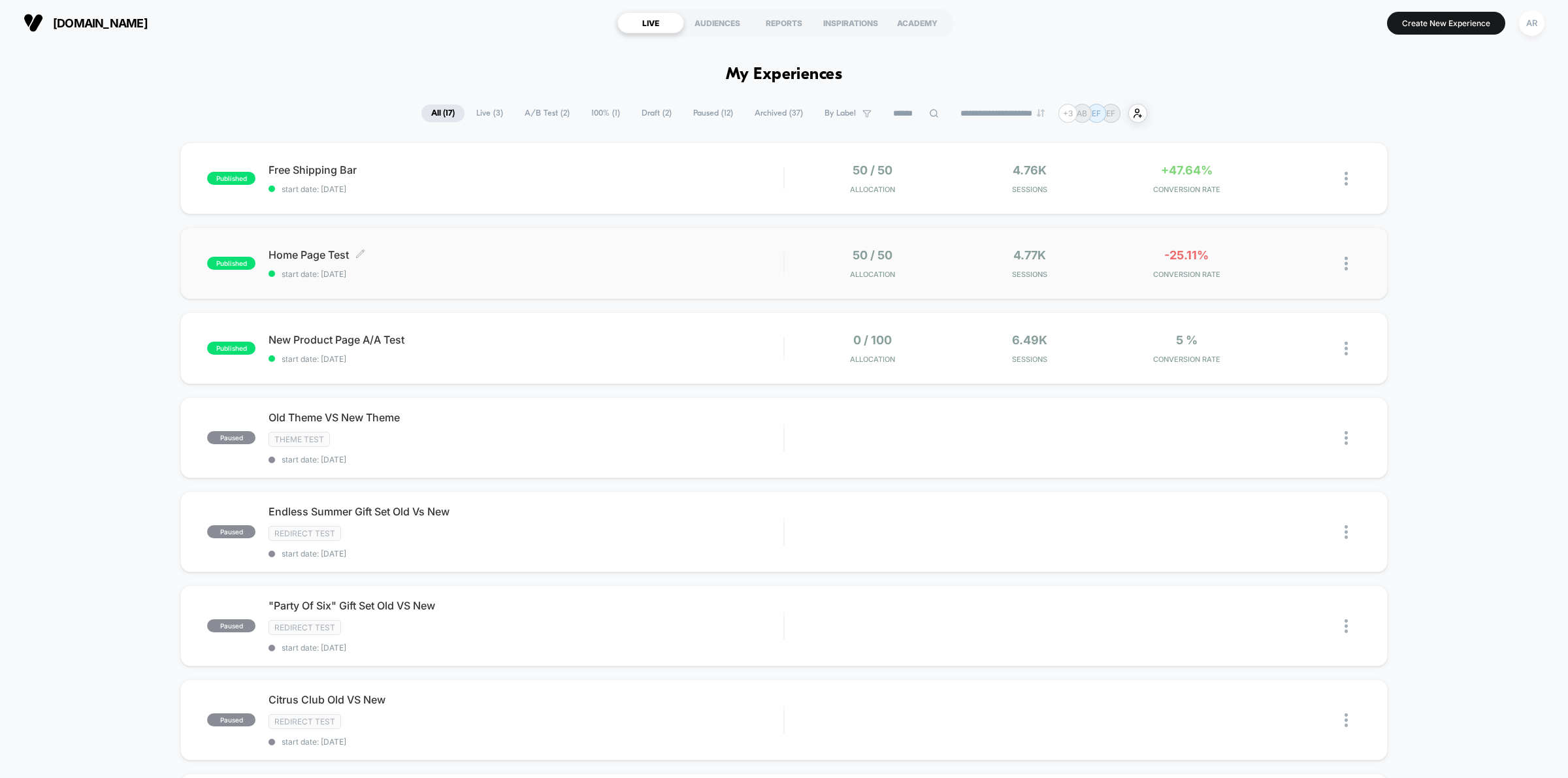
click at [567, 265] on div "Home Page Test Click to edit experience details Click to edit experience detail…" at bounding box center [526, 264] width 515 height 31
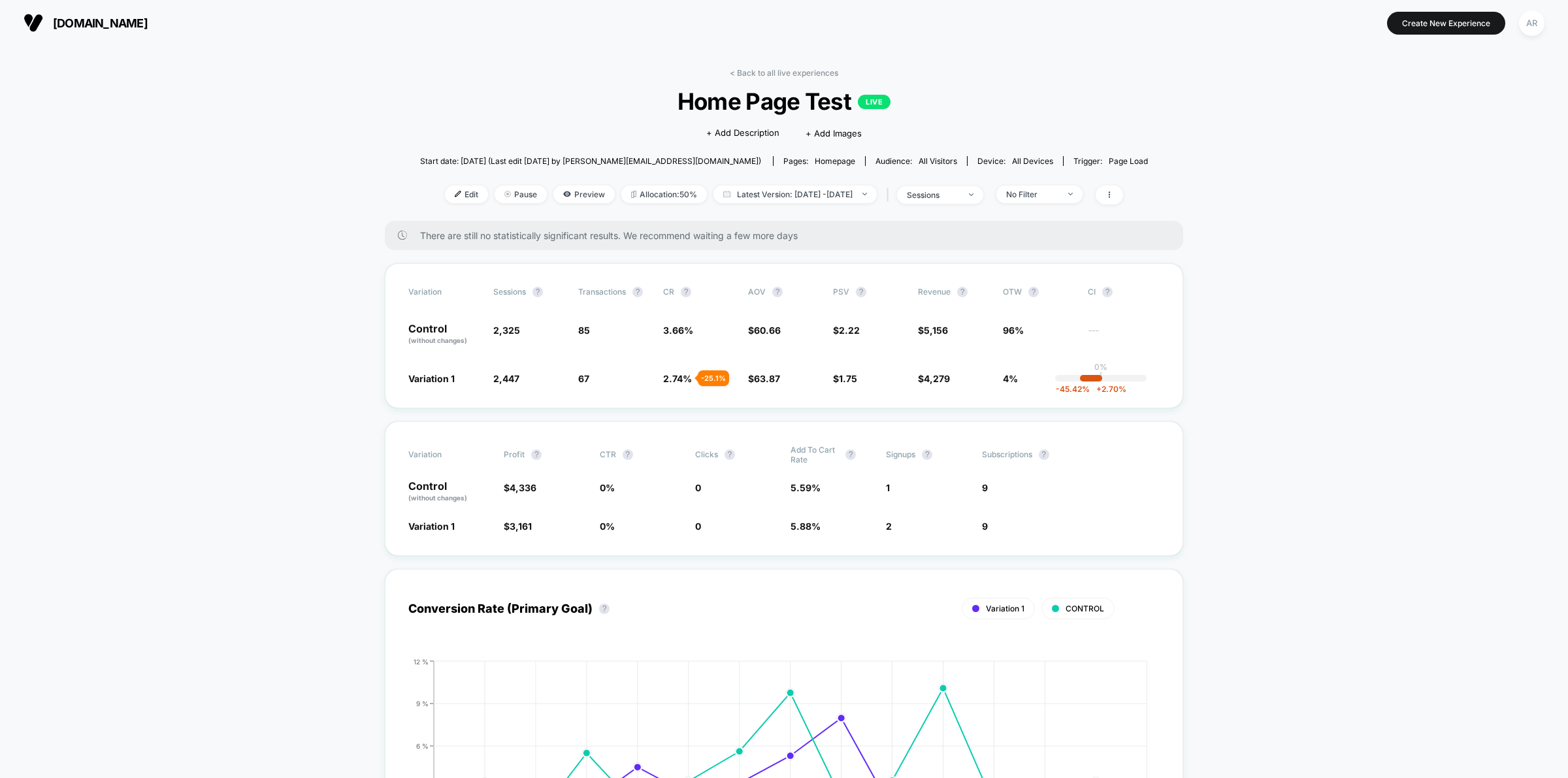
click at [445, 194] on span "Edit" at bounding box center [466, 194] width 43 height 18
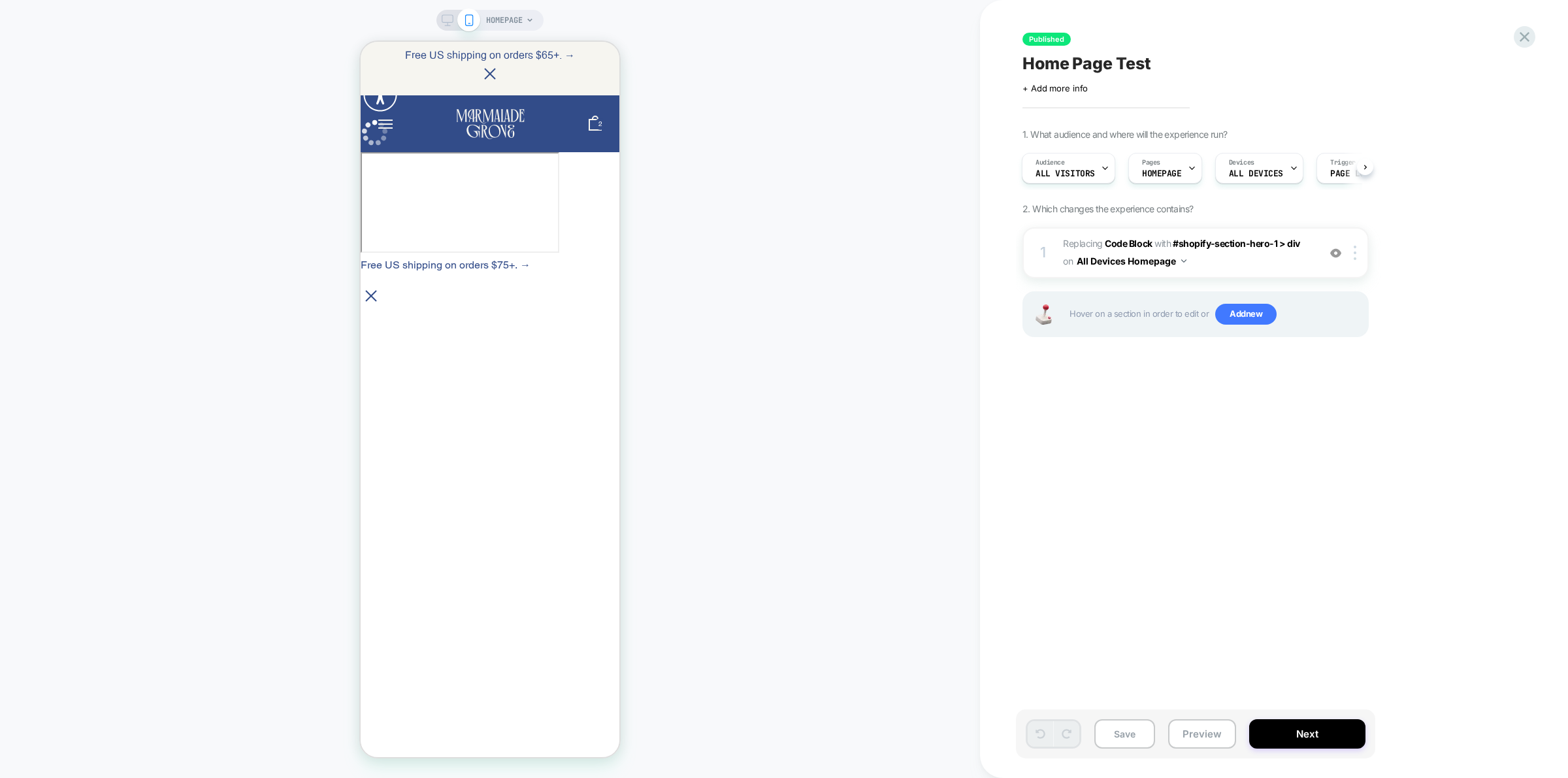
scroll to position [3784, 0]
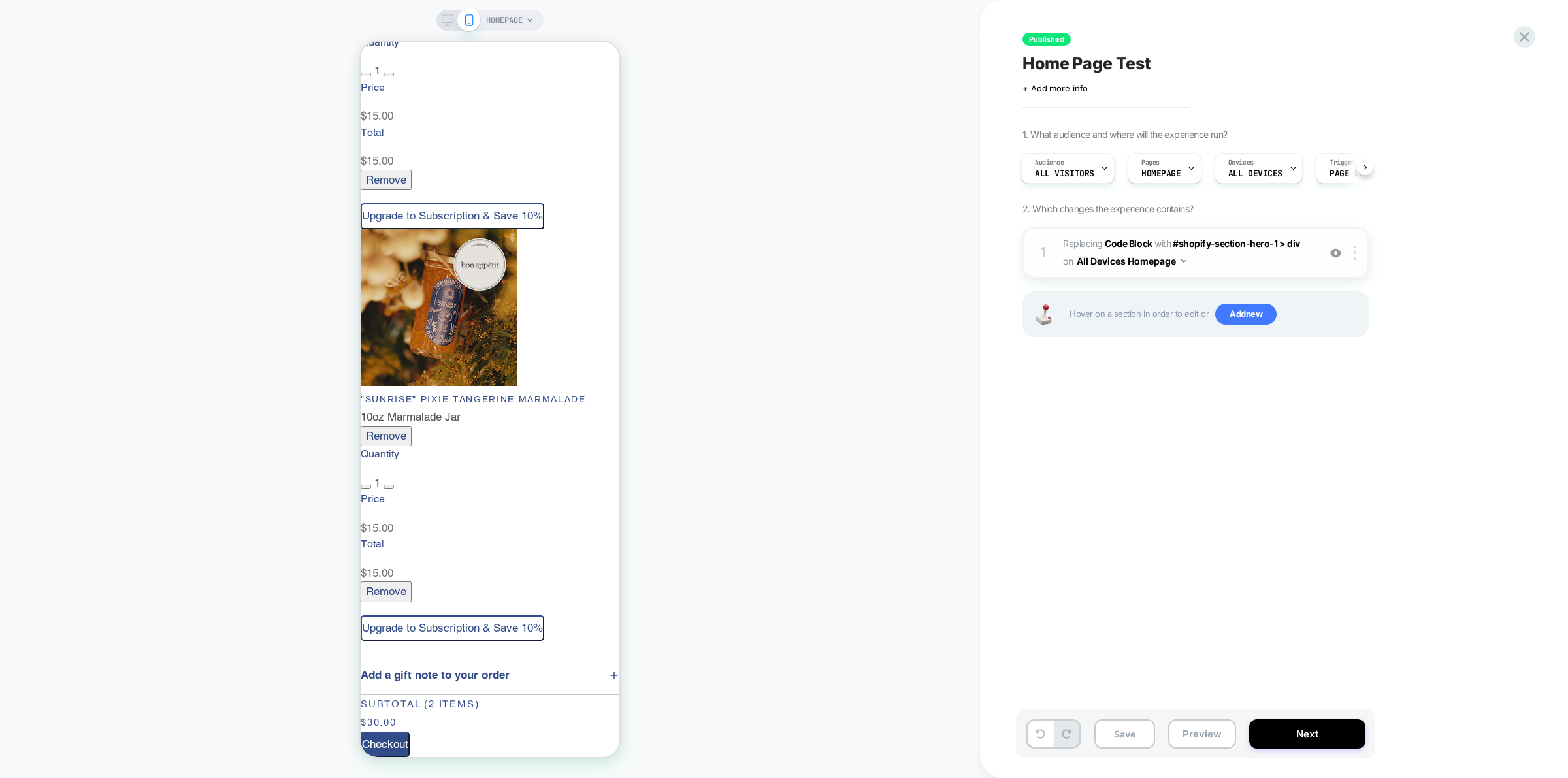
click at [1144, 239] on b "Code Block" at bounding box center [1129, 243] width 47 height 11
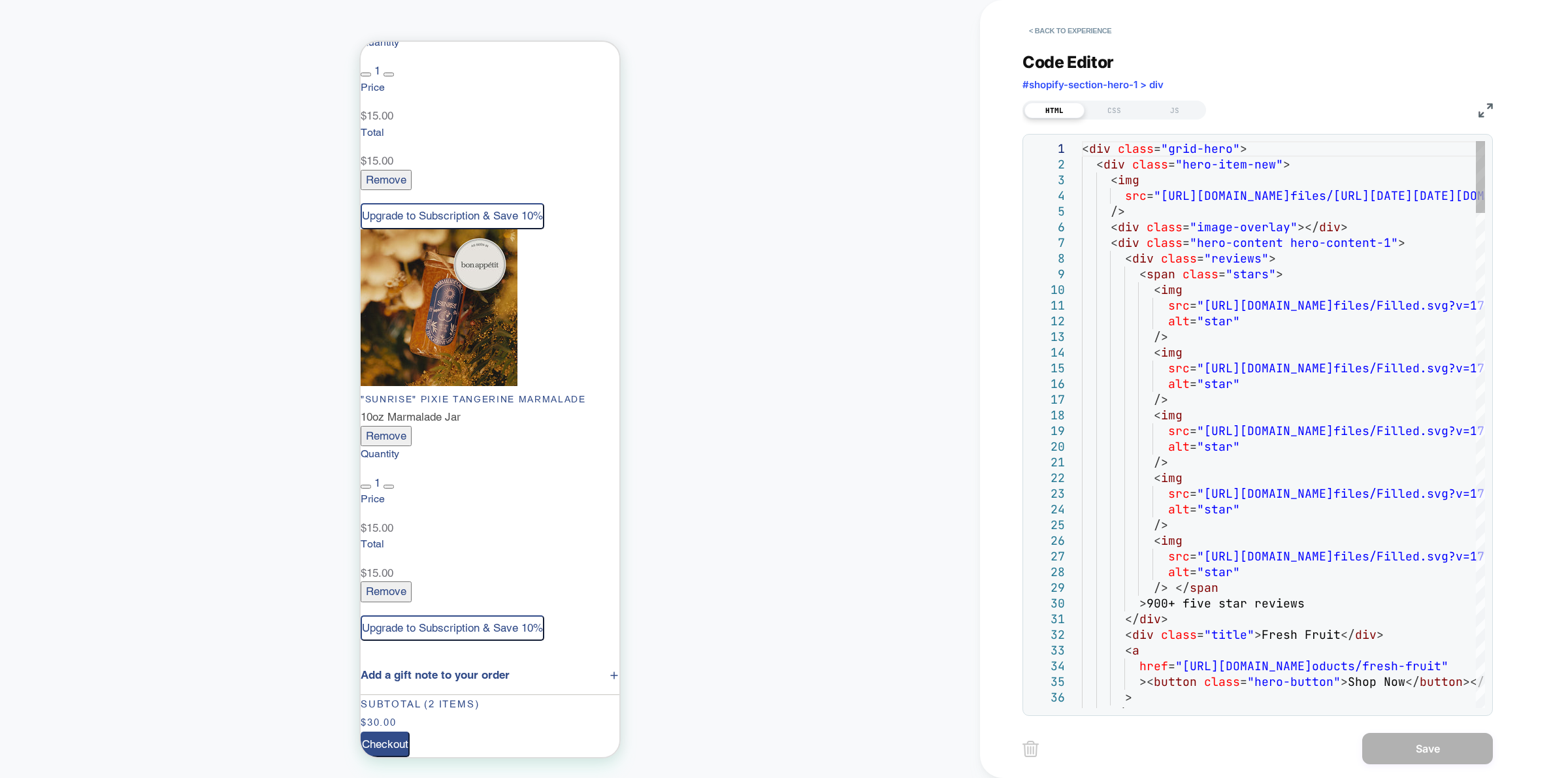
scroll to position [3638, 0]
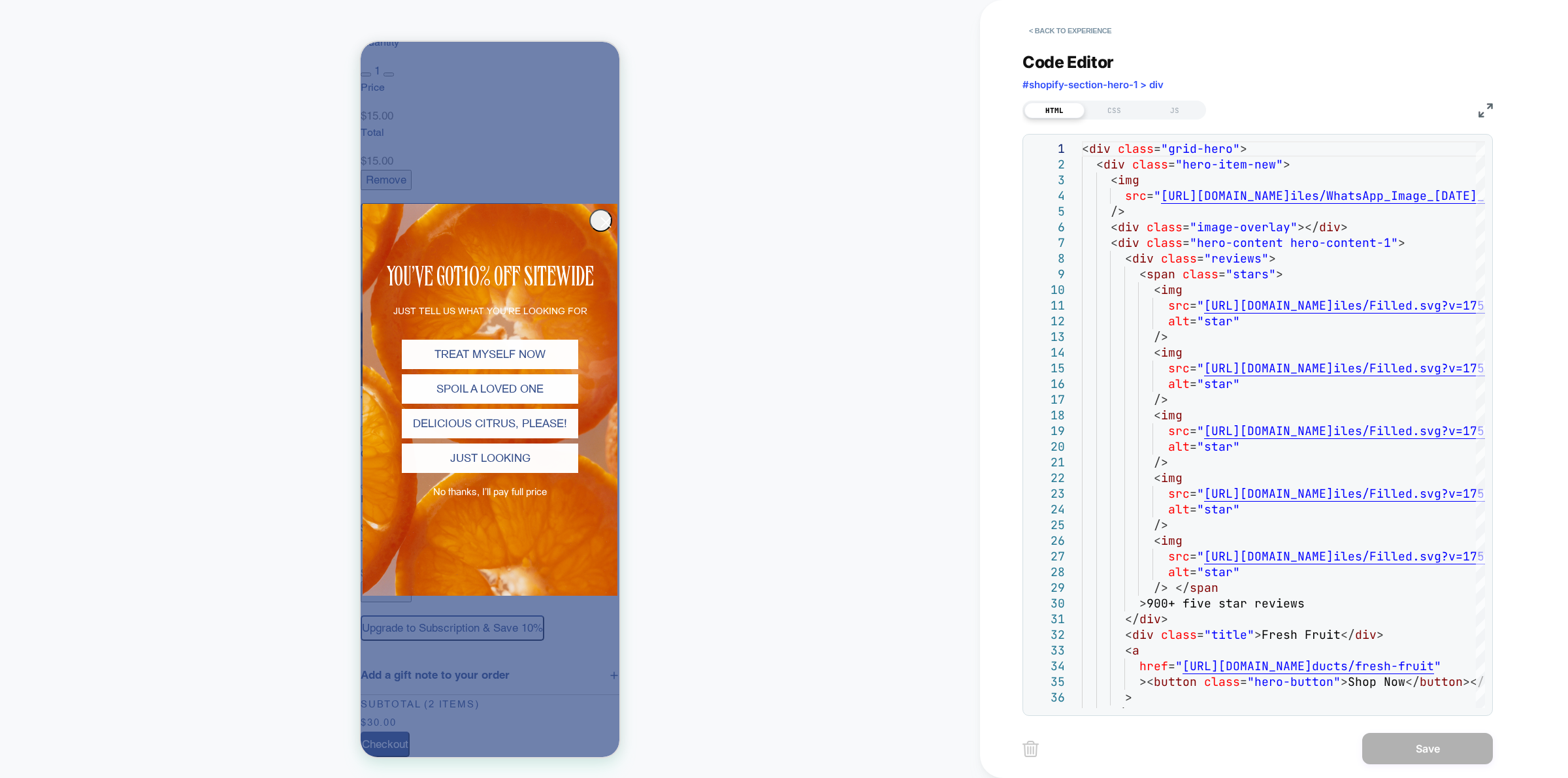
click at [599, 220] on circle "Close dialog" at bounding box center [606, 221] width 21 height 21
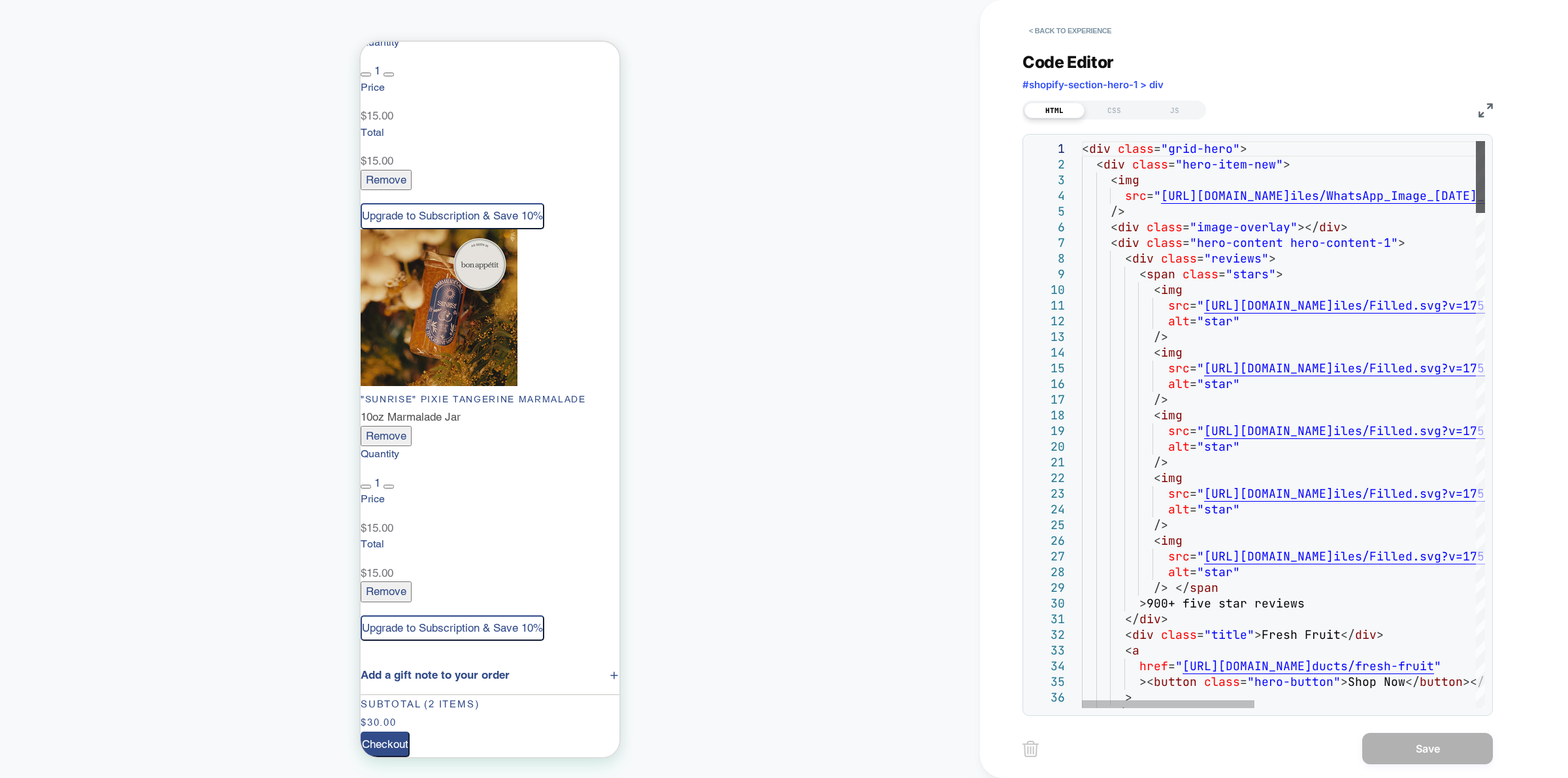
click at [1485, 141] on div at bounding box center [1480, 178] width 9 height 72
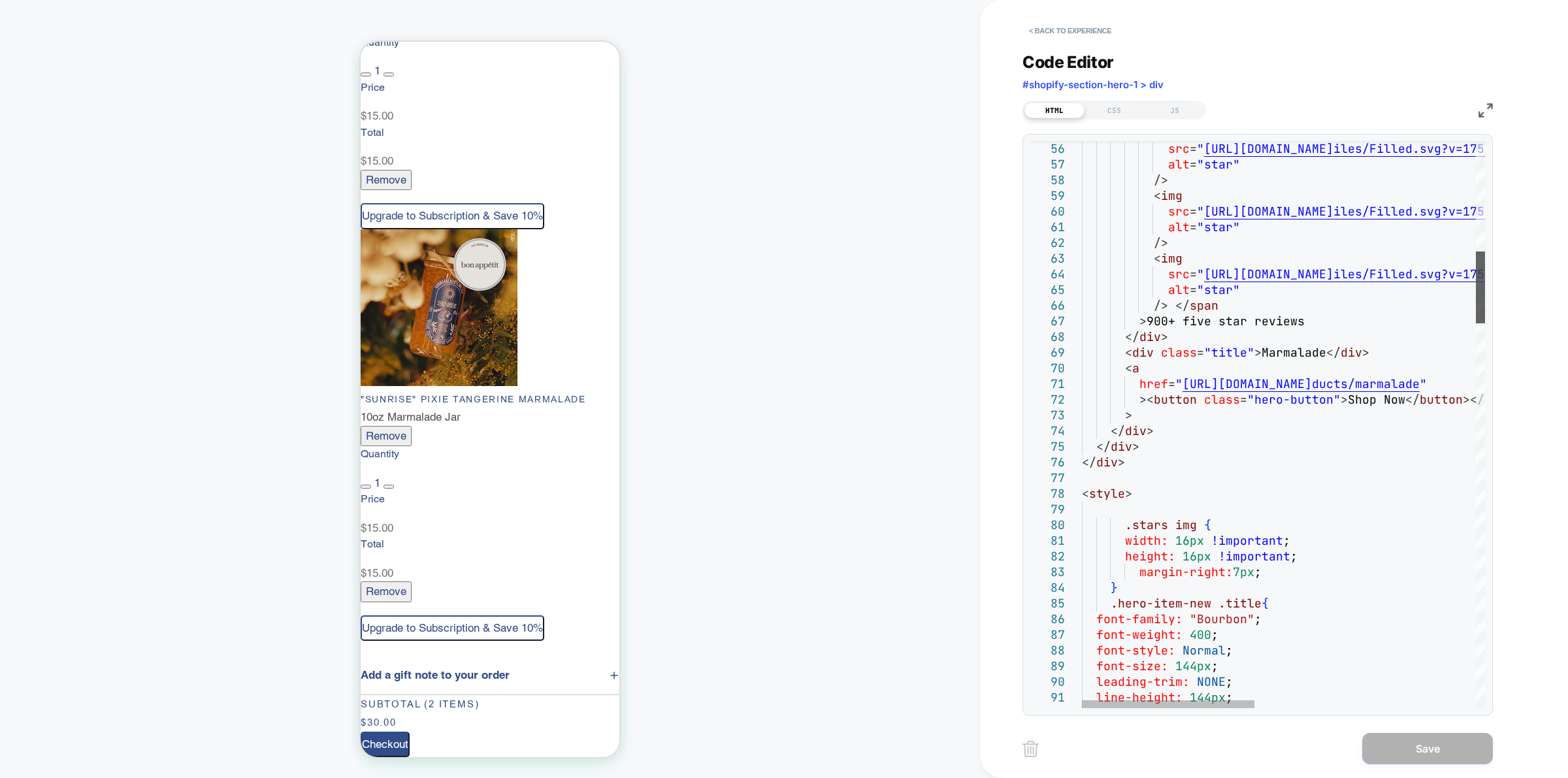
click at [1485, 298] on div at bounding box center [1480, 287] width 9 height 72
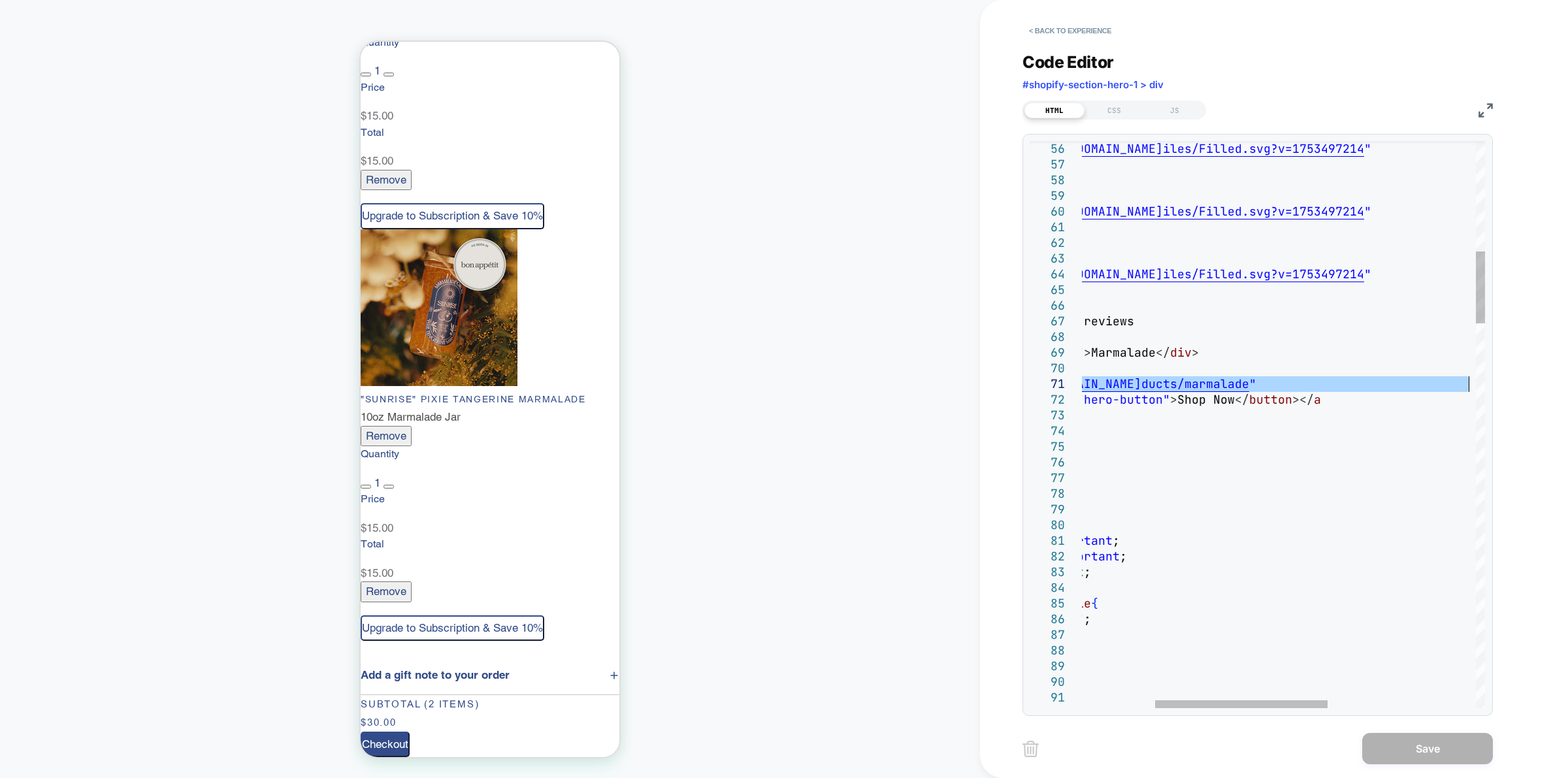
drag, startPoint x: 1181, startPoint y: 382, endPoint x: 1469, endPoint y: 386, distance: 288.0
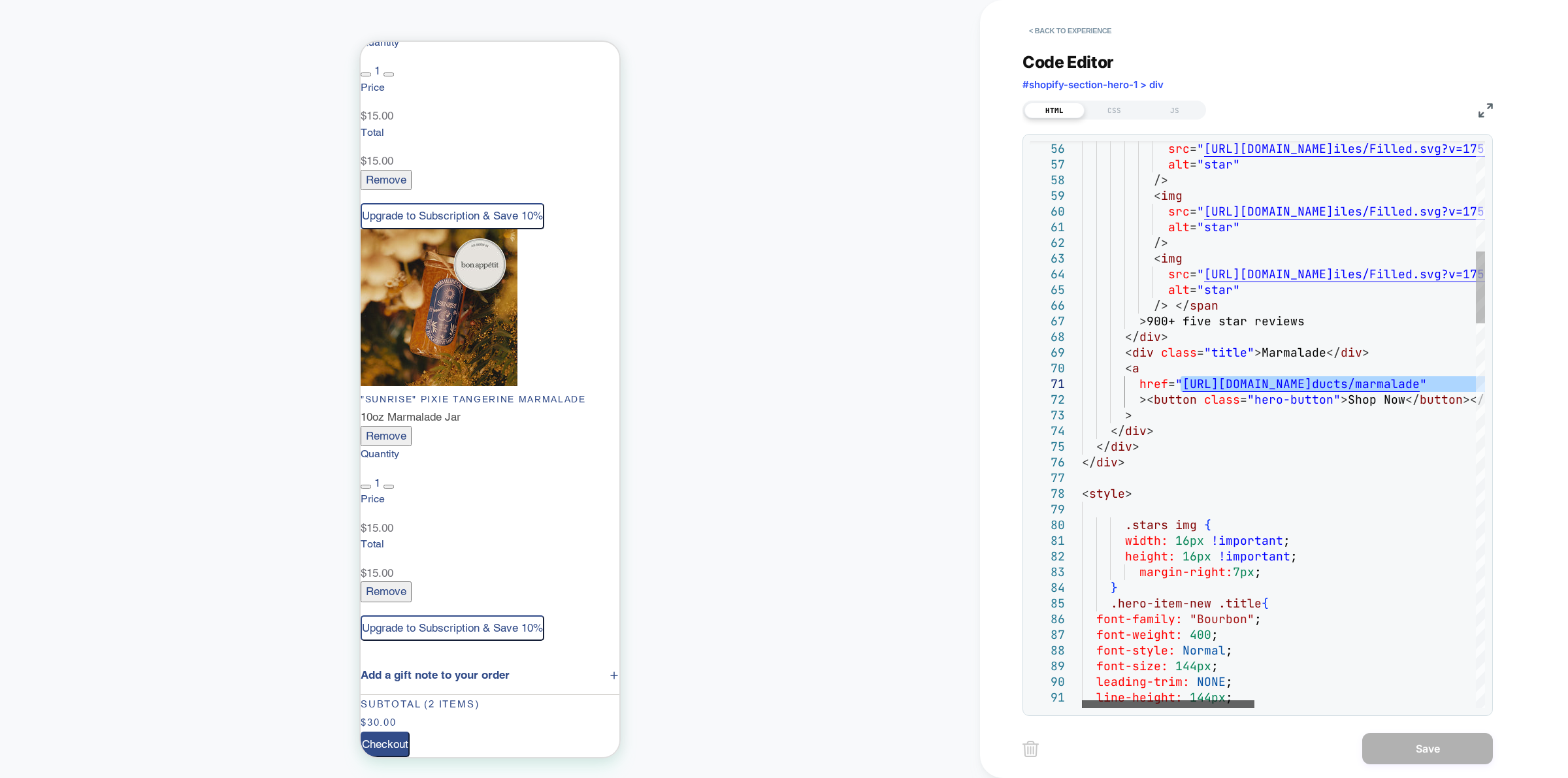
click at [1087, 702] on div at bounding box center [1169, 704] width 172 height 8
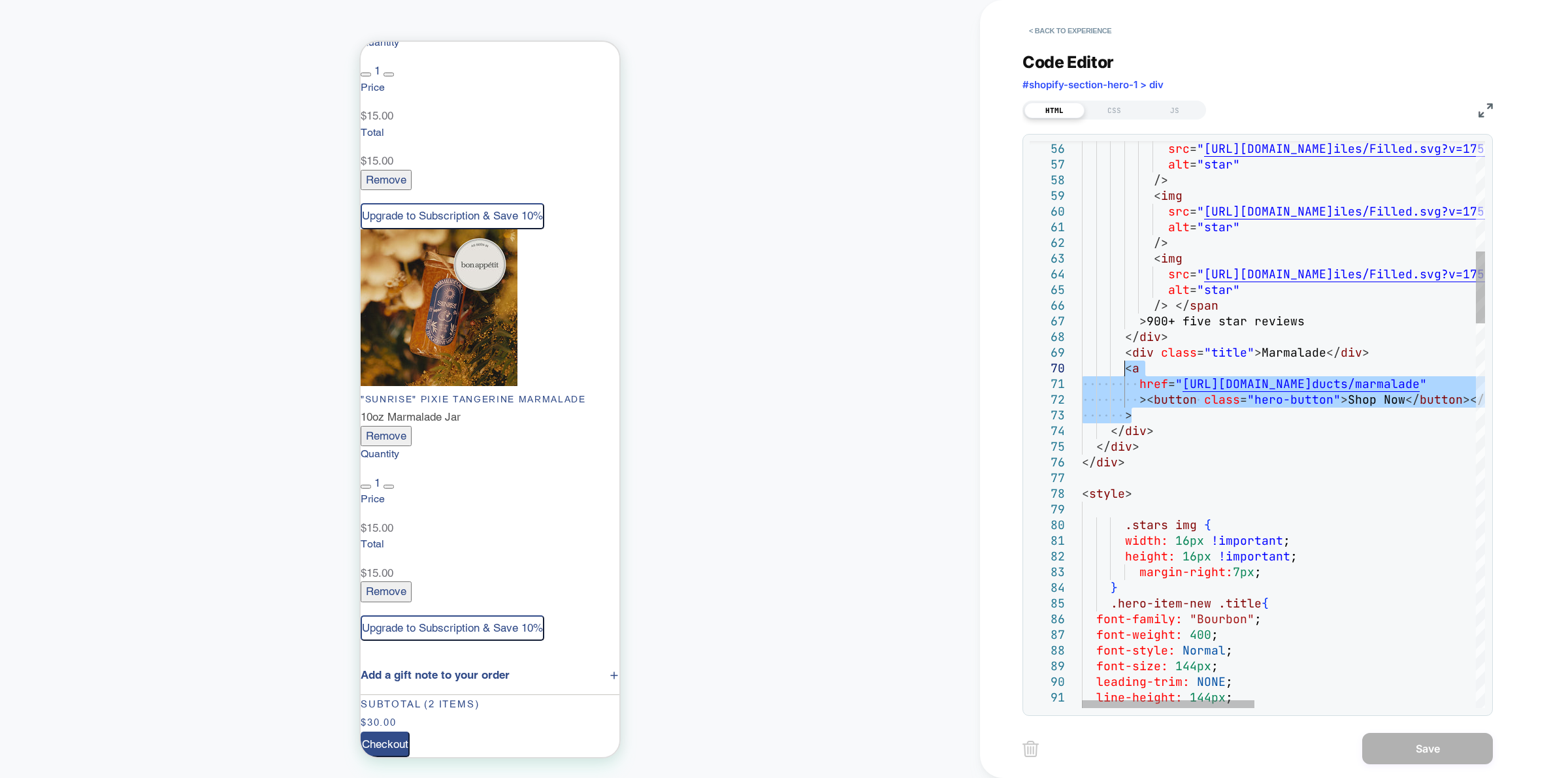
drag, startPoint x: 1146, startPoint y: 410, endPoint x: 1123, endPoint y: 371, distance: 45.3
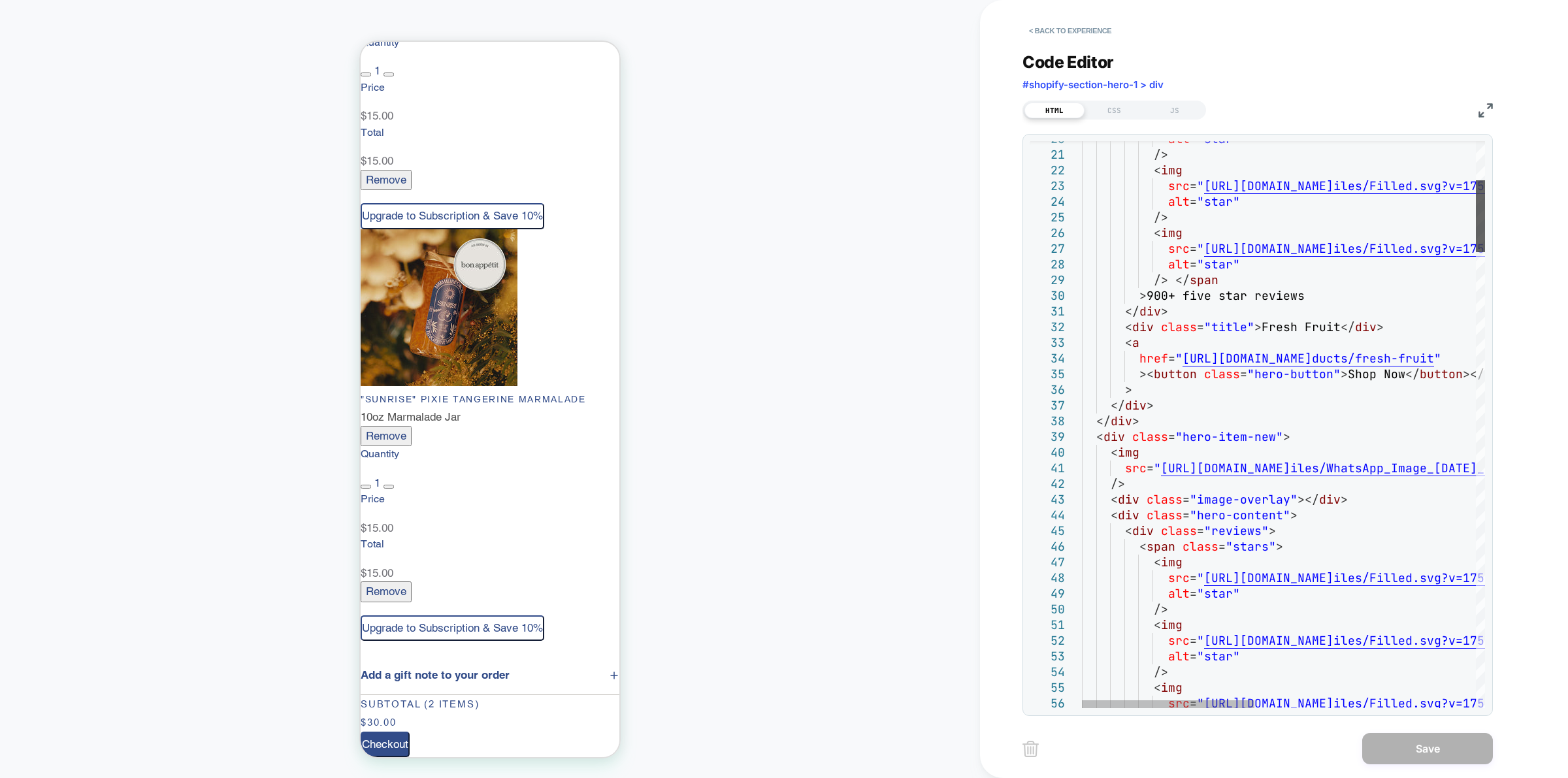
click at [1485, 211] on div at bounding box center [1480, 217] width 9 height 72
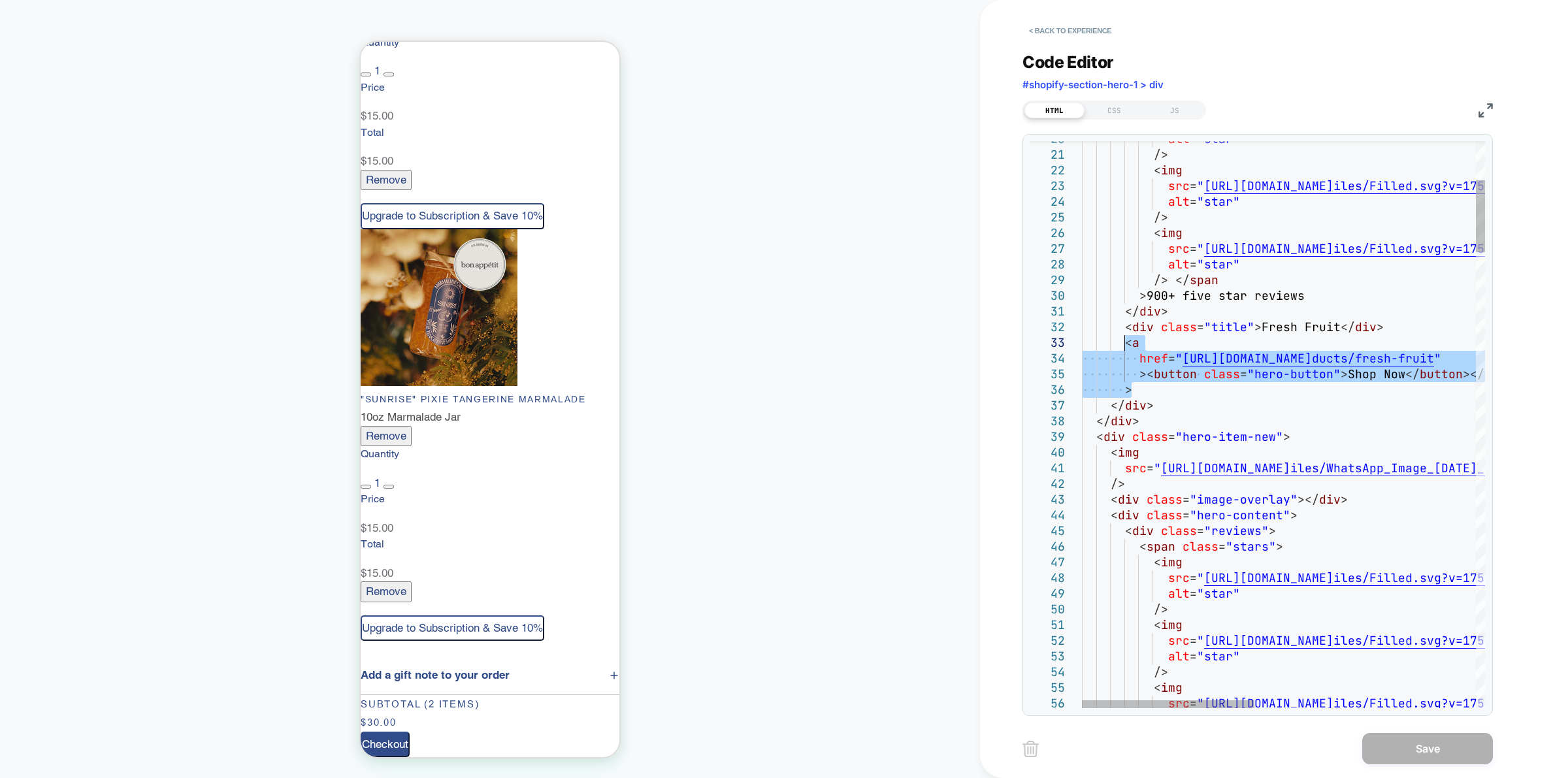
drag, startPoint x: 1154, startPoint y: 393, endPoint x: 1126, endPoint y: 348, distance: 53.0
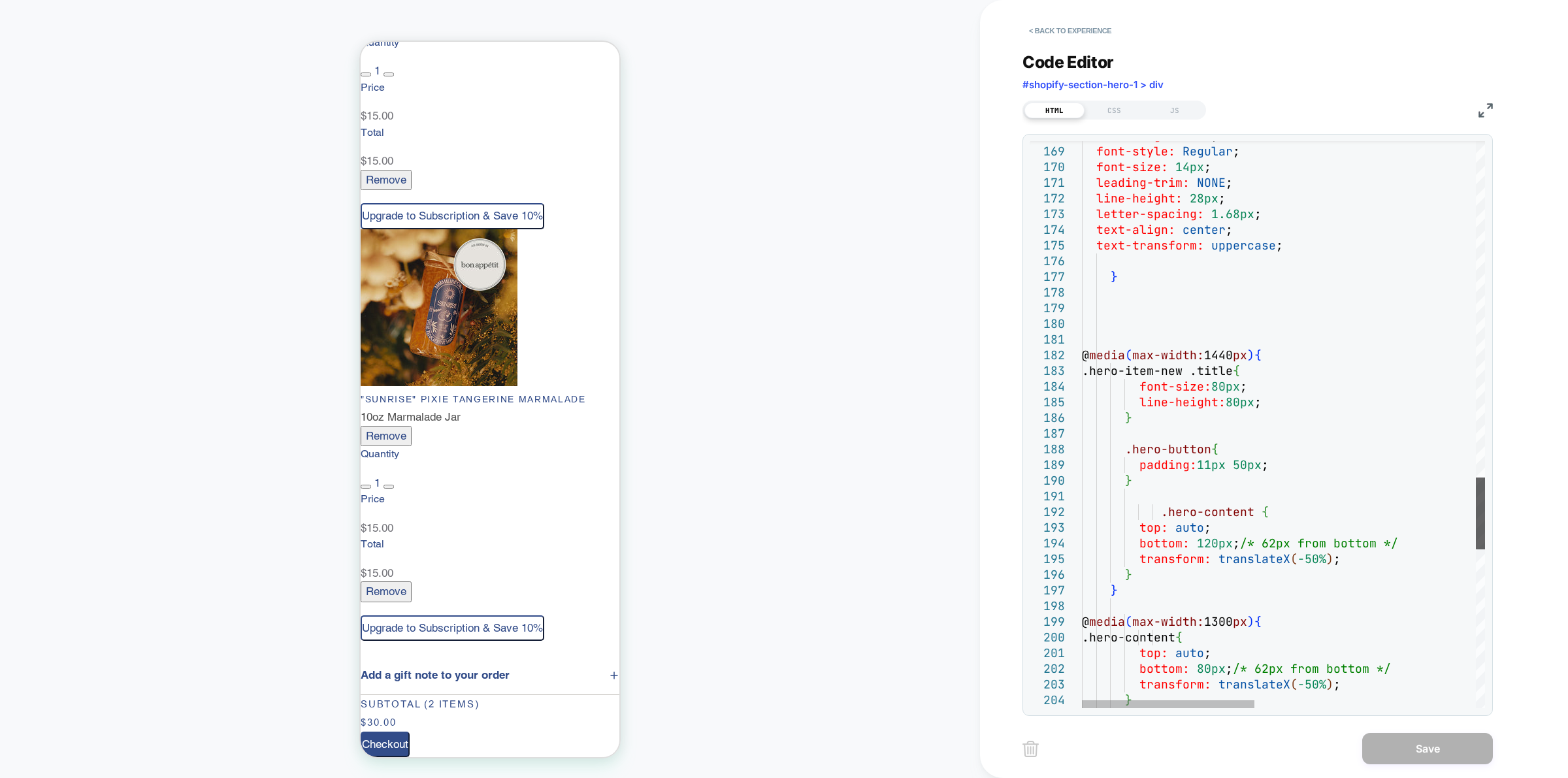
click at [1485, 518] on div at bounding box center [1480, 514] width 9 height 72
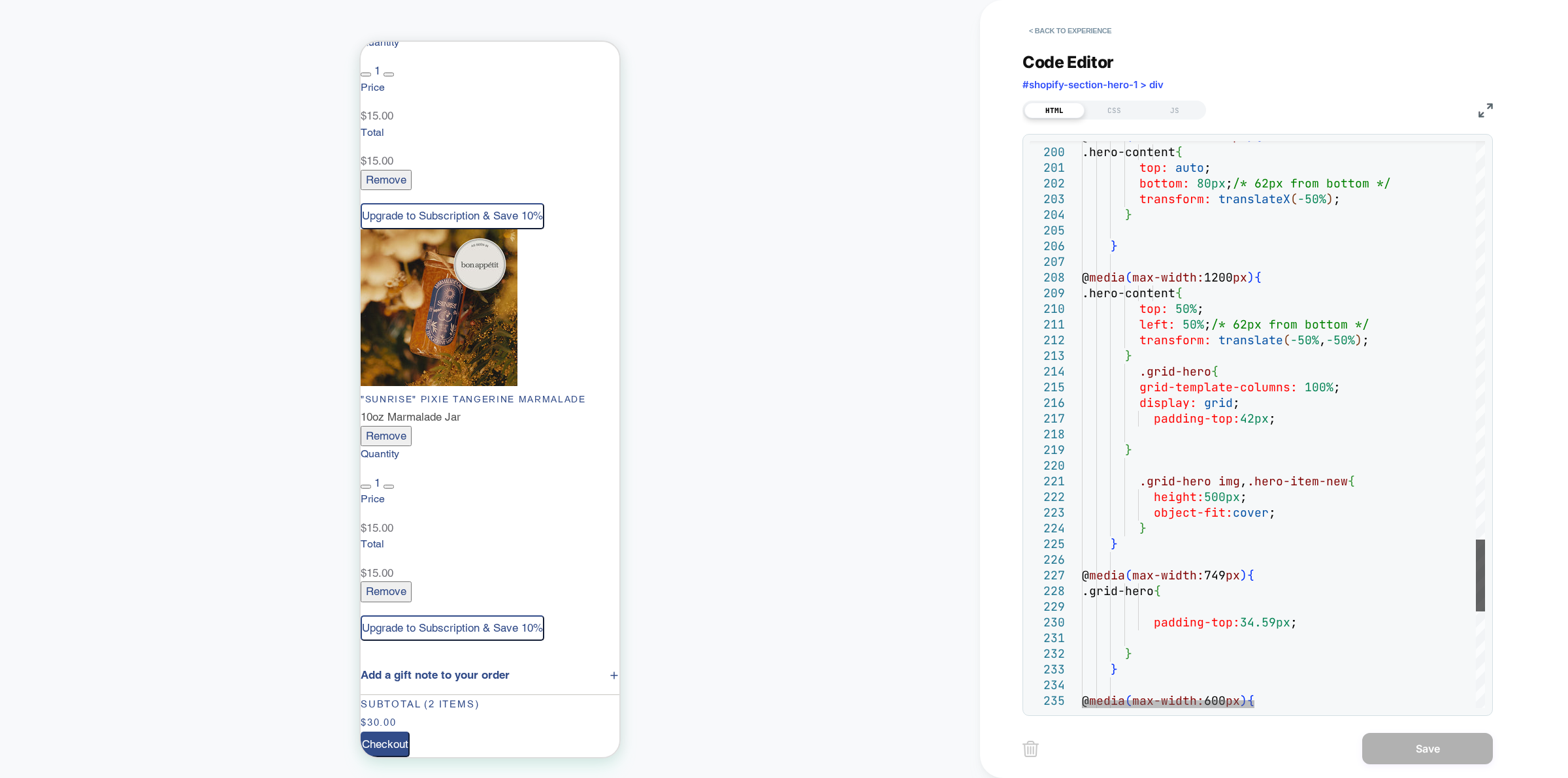
click at [1485, 570] on div at bounding box center [1480, 576] width 9 height 72
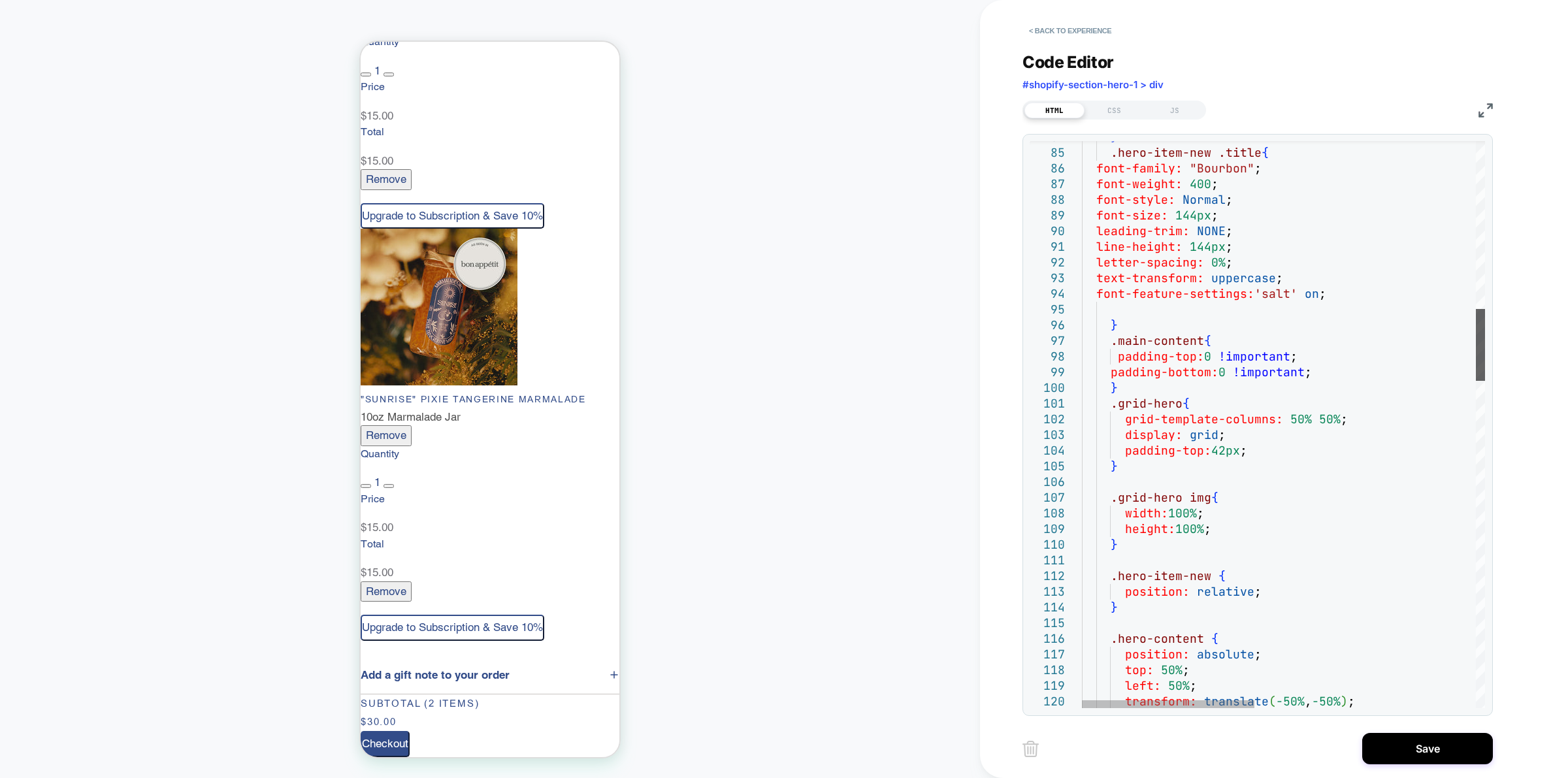
click at [1485, 349] on div at bounding box center [1480, 345] width 9 height 72
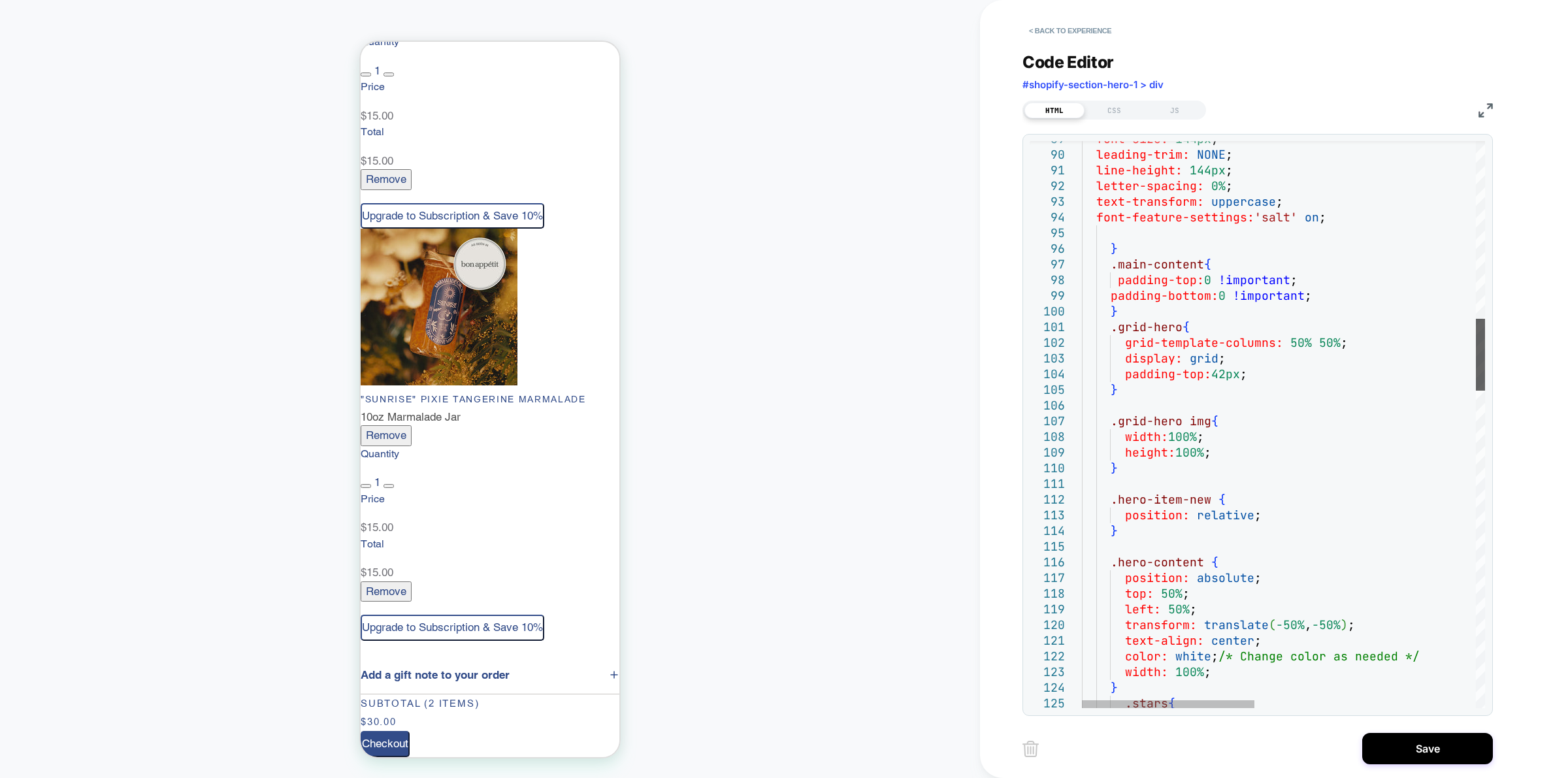
click at [1485, 374] on div at bounding box center [1480, 355] width 9 height 72
type textarea "**********"
click at [1113, 103] on div "CSS" at bounding box center [1115, 110] width 60 height 15
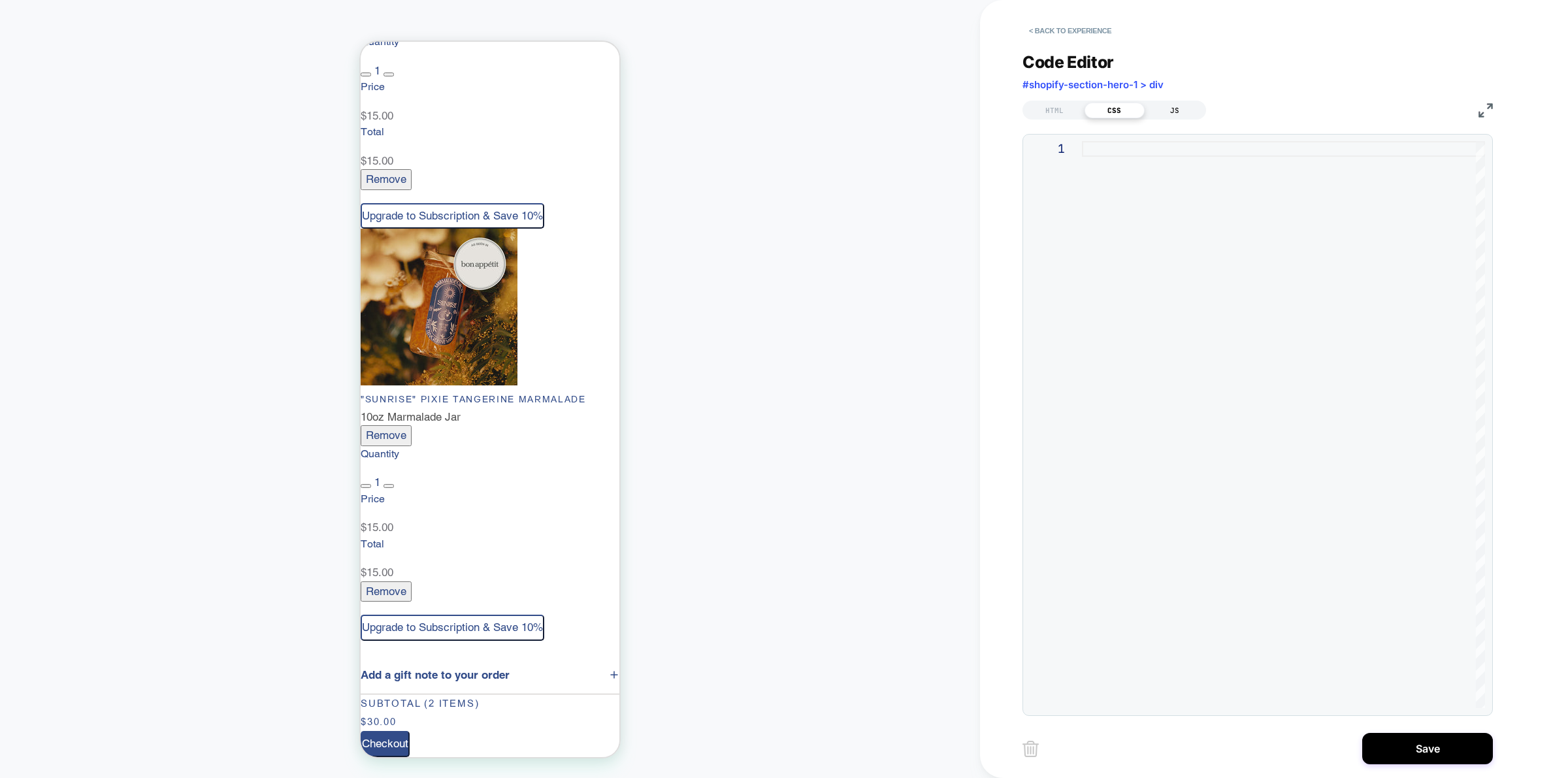
click at [1162, 105] on div "JS" at bounding box center [1175, 110] width 60 height 15
click at [1057, 106] on div "HTML" at bounding box center [1055, 110] width 60 height 15
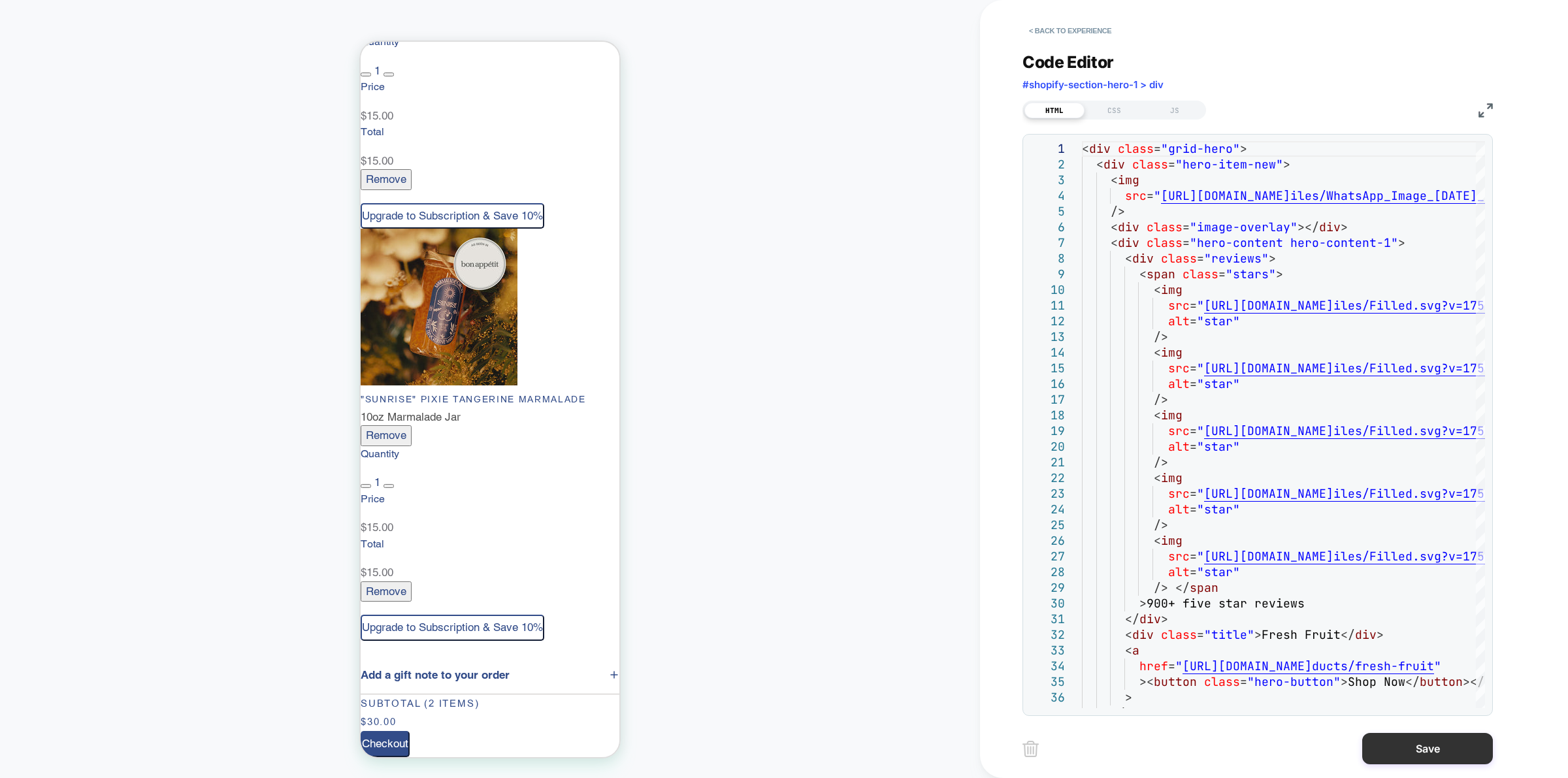
click at [1438, 753] on button "Save" at bounding box center [1427, 749] width 130 height 32
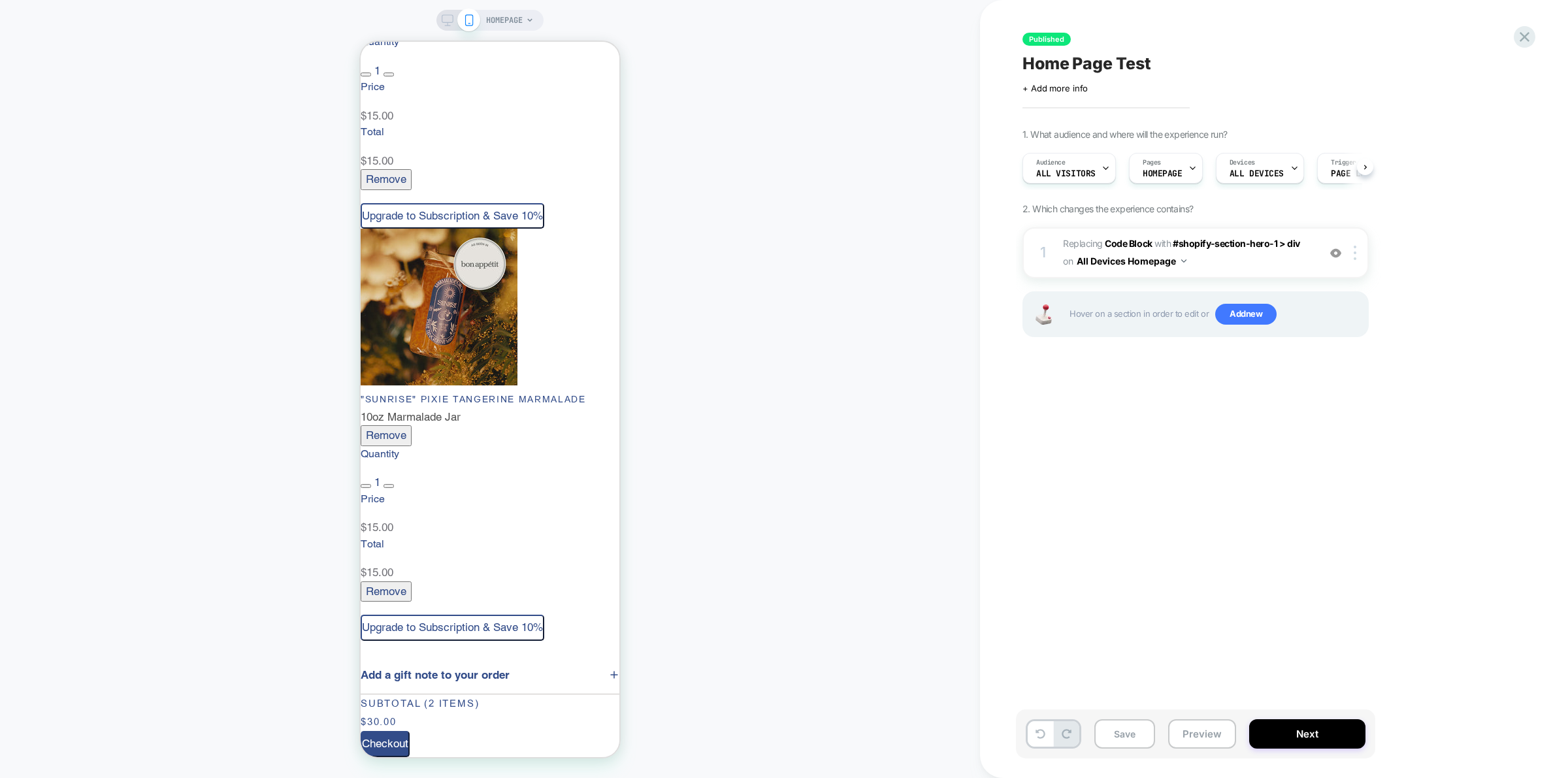
scroll to position [0, 1]
click at [1304, 732] on button "Next" at bounding box center [1308, 734] width 116 height 29
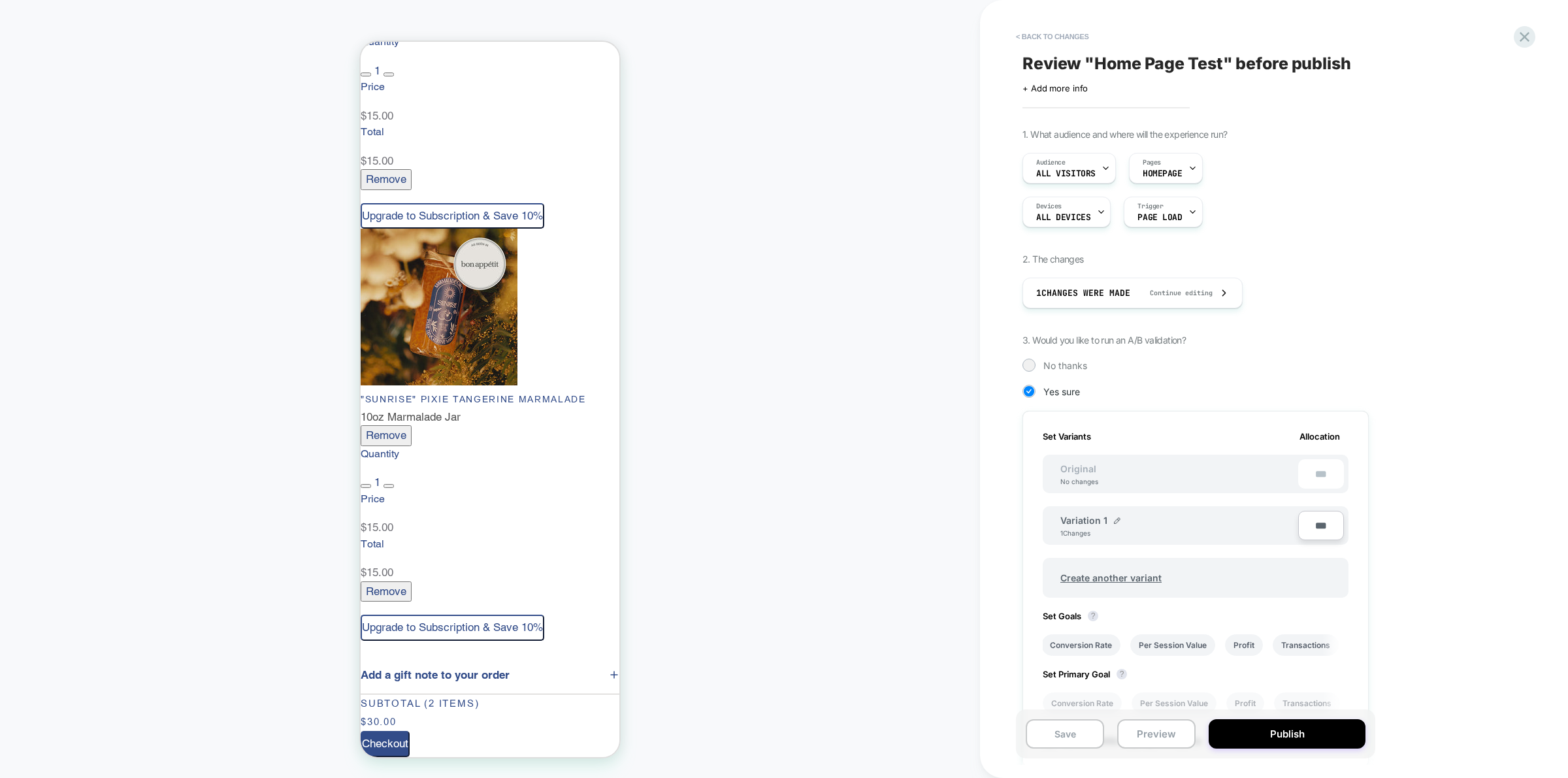
scroll to position [0, 1]
click at [1304, 732] on button "Publish" at bounding box center [1287, 734] width 157 height 29
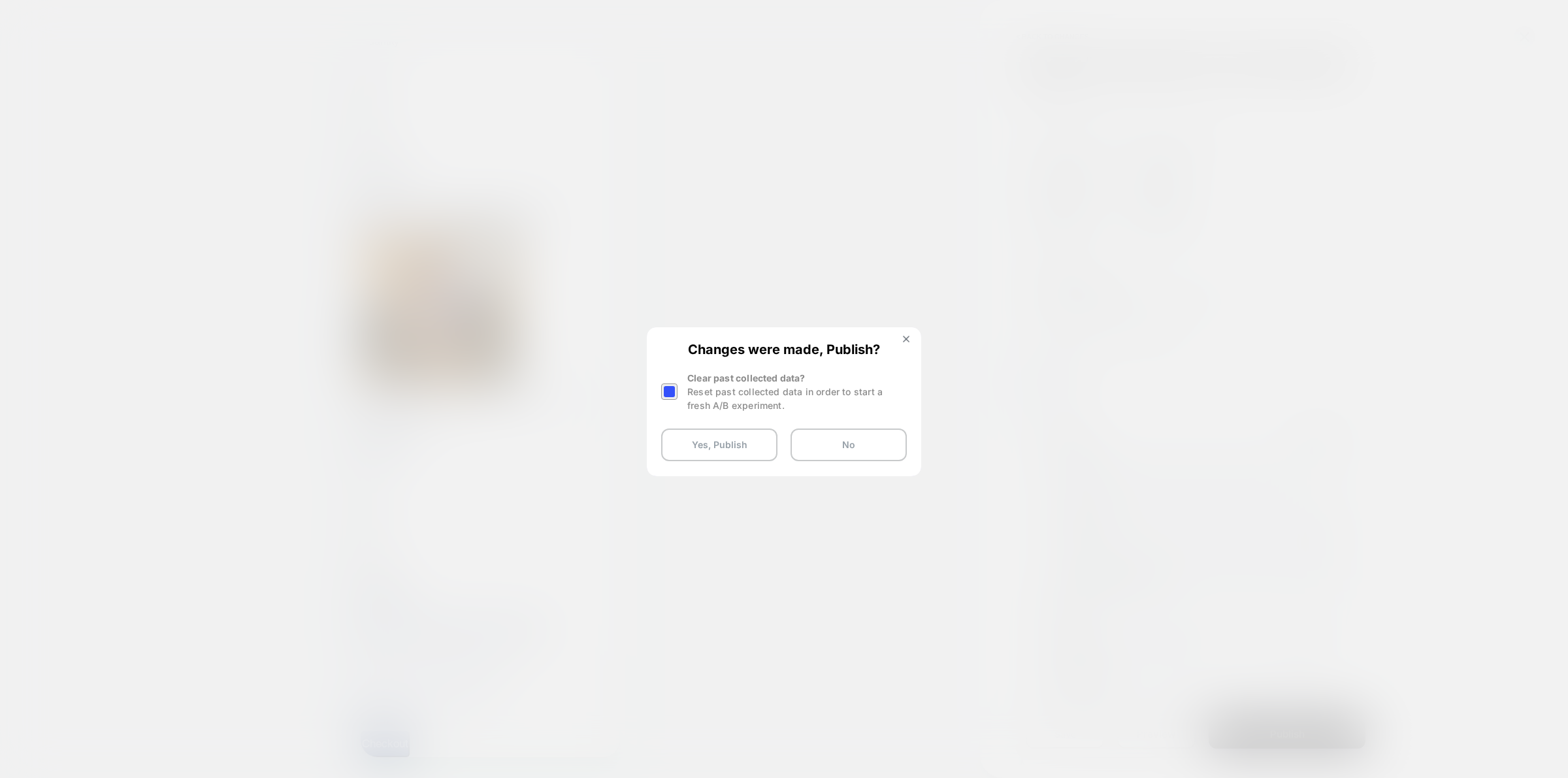
click at [667, 385] on div at bounding box center [670, 392] width 16 height 16
click at [730, 448] on button "Yes, Publish" at bounding box center [720, 445] width 116 height 32
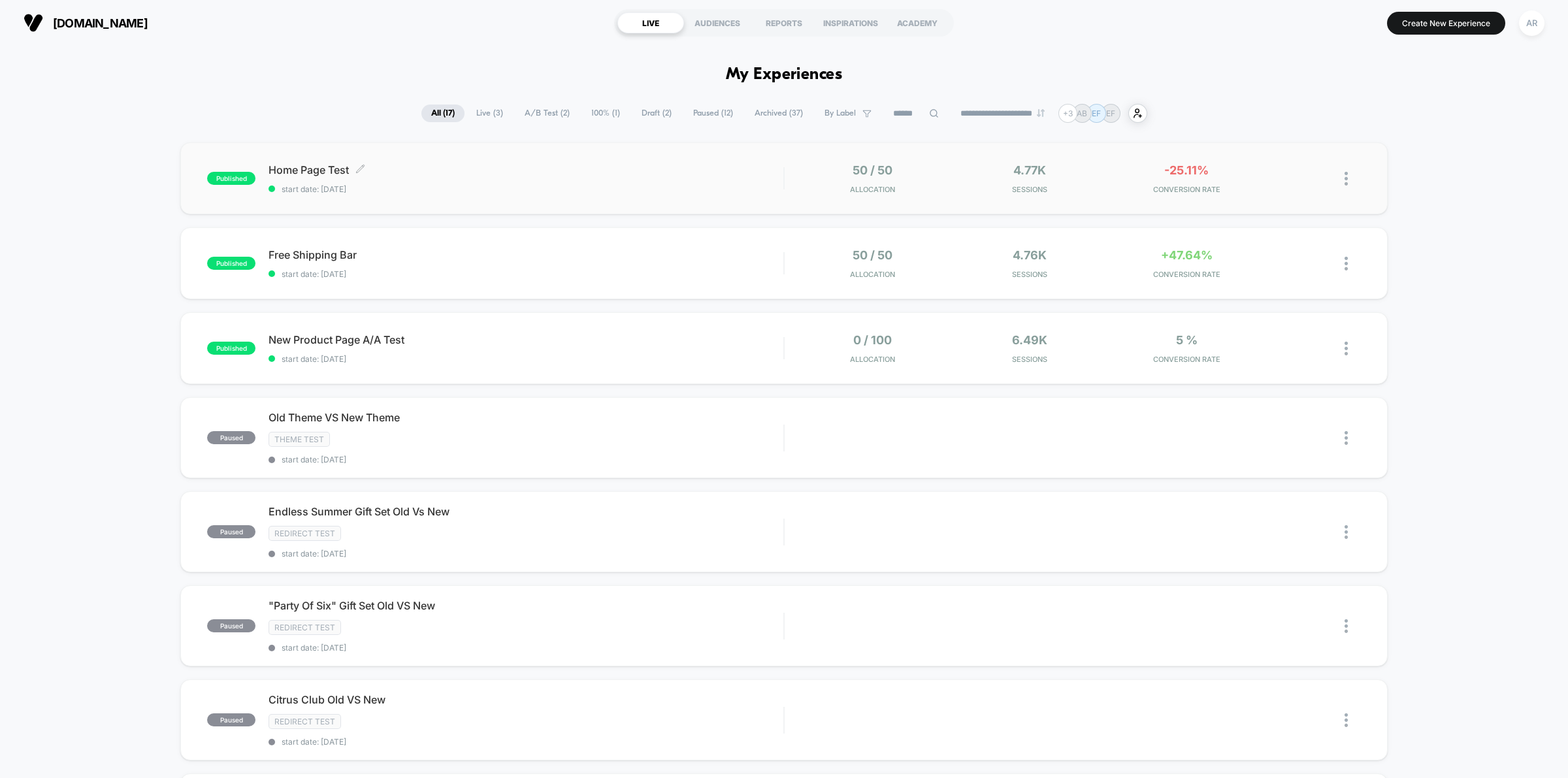
click at [538, 164] on span "Home Page Test Click to edit experience details" at bounding box center [526, 170] width 515 height 13
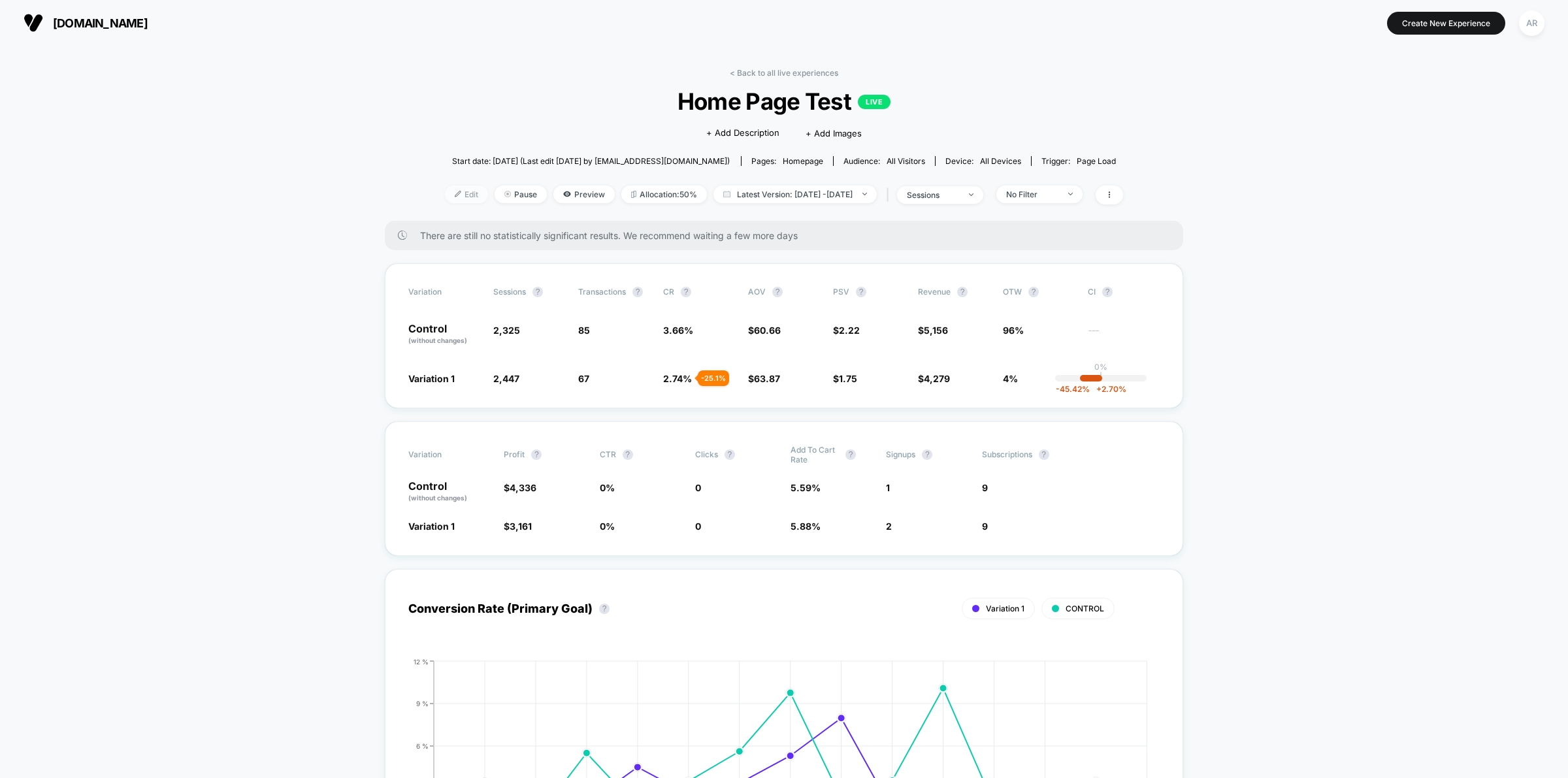
click at [446, 198] on span "Edit" at bounding box center [466, 194] width 43 height 18
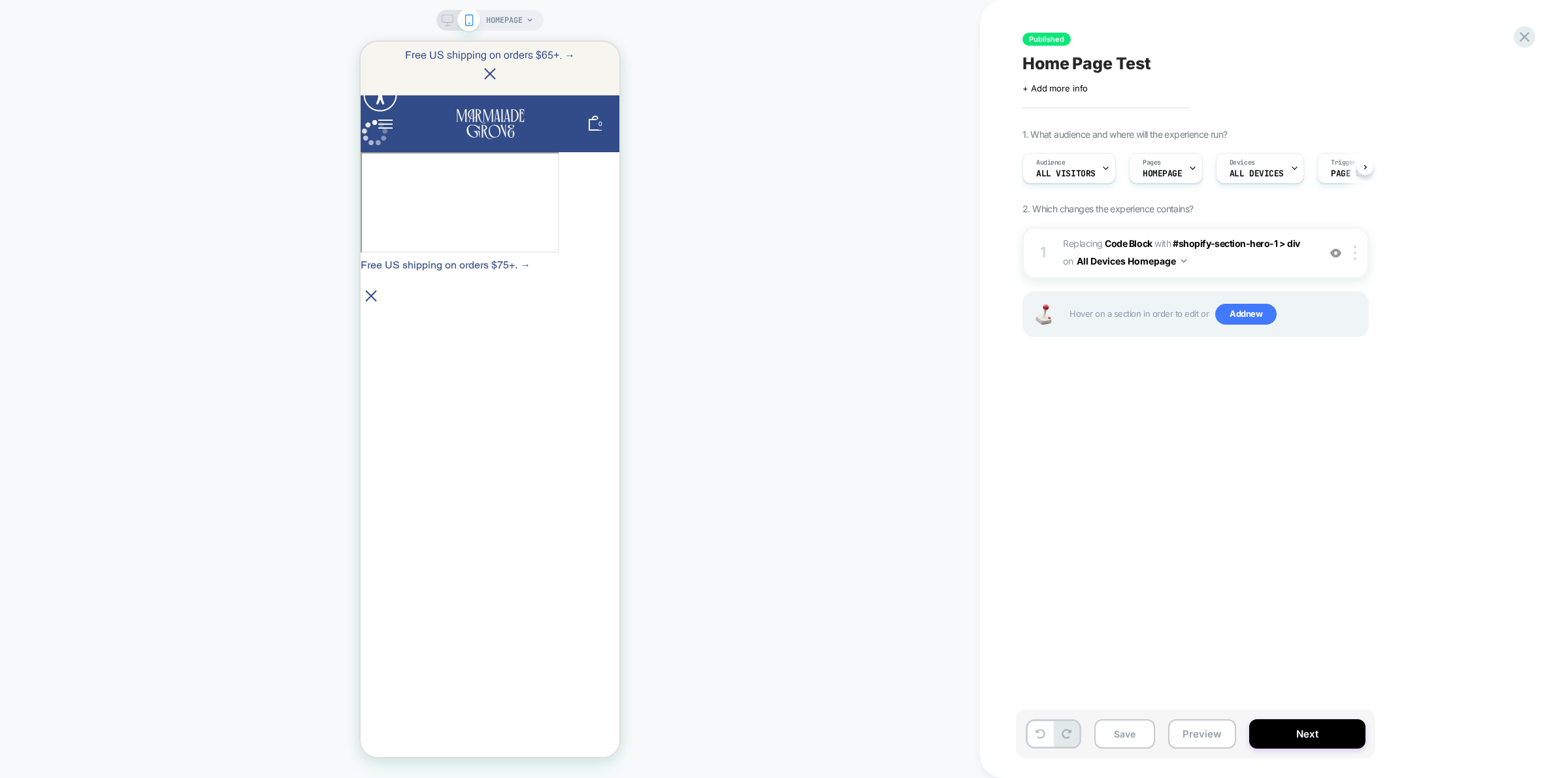
scroll to position [0, 1]
click at [1134, 242] on b "Code Block" at bounding box center [1129, 243] width 47 height 11
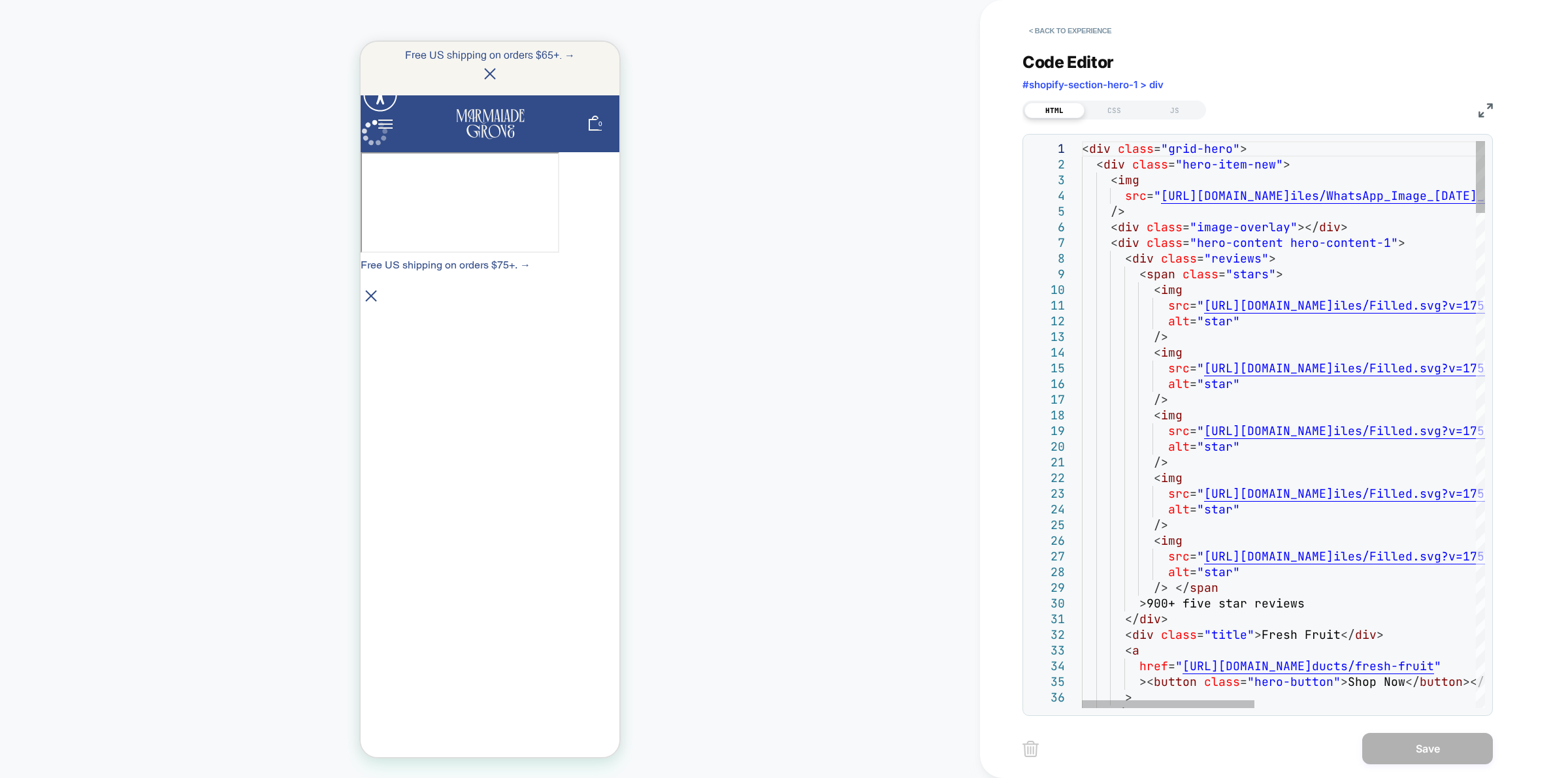
scroll to position [0, 0]
drag, startPoint x: 1228, startPoint y: 147, endPoint x: 1169, endPoint y: 145, distance: 59.0
click at [1071, 24] on button "< Back to experience" at bounding box center [1070, 30] width 95 height 21
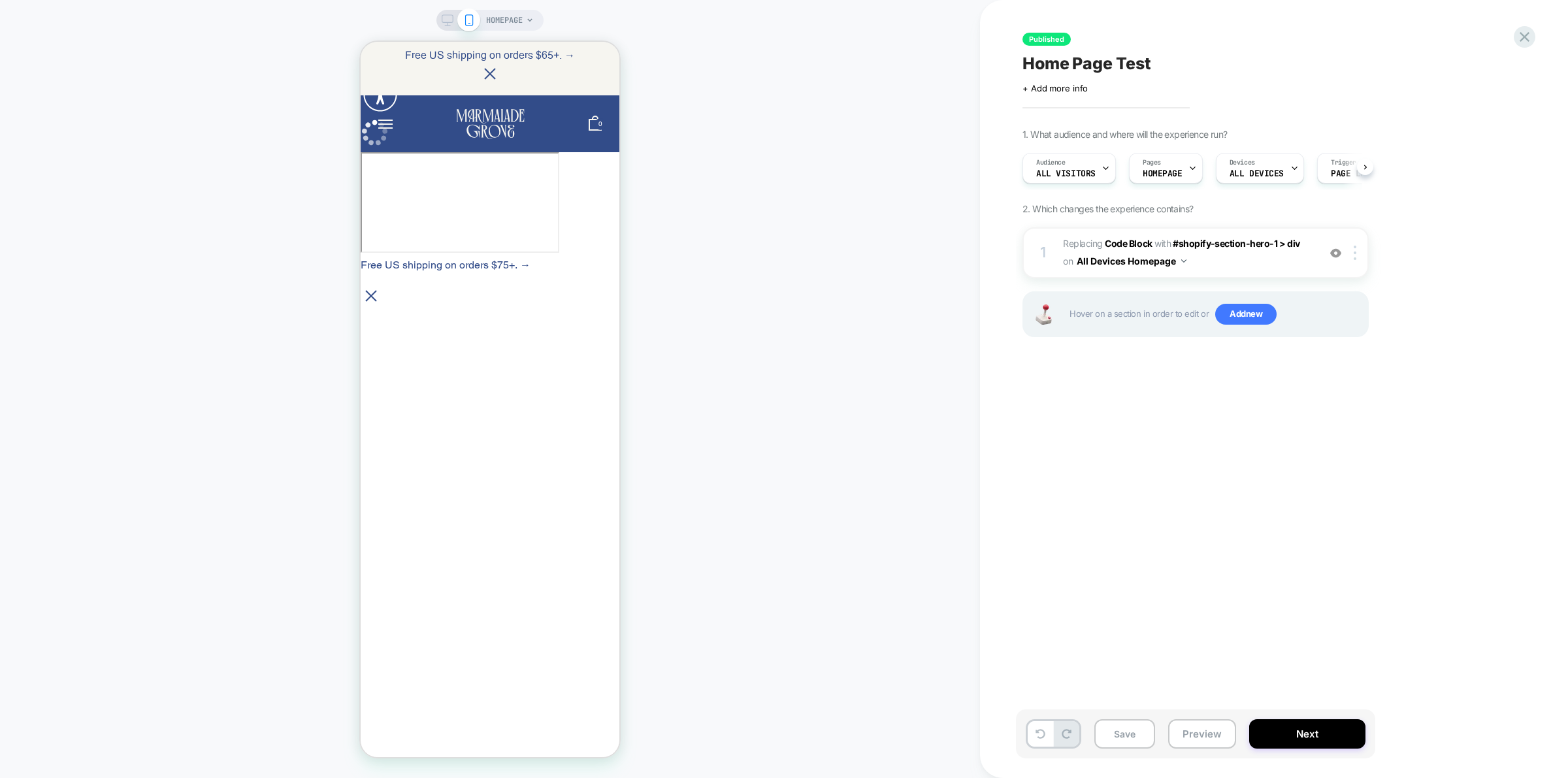
scroll to position [0, 1]
click at [1526, 32] on icon at bounding box center [1525, 37] width 18 height 18
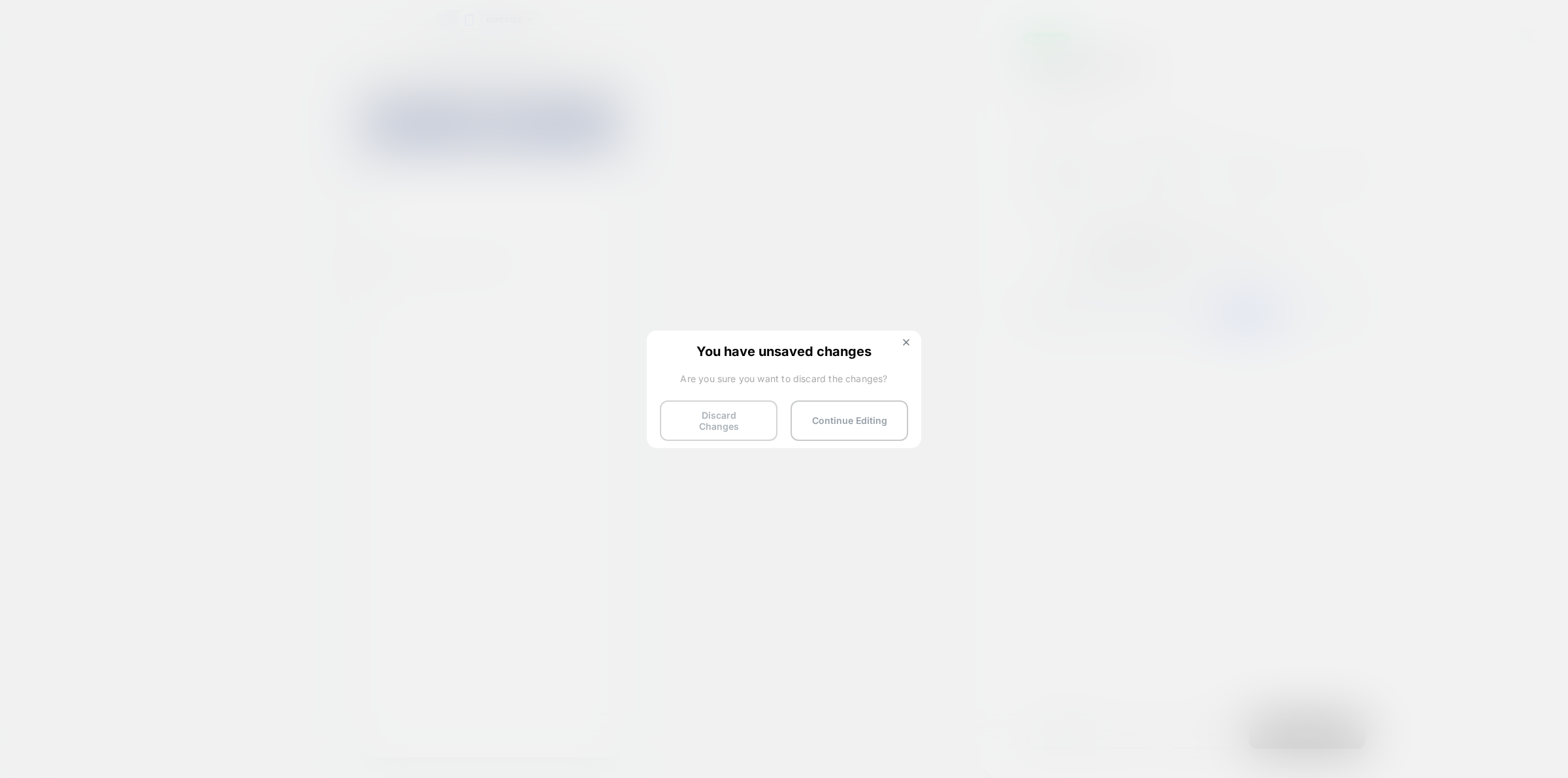
click at [729, 417] on button "Discard Changes" at bounding box center [719, 421] width 118 height 41
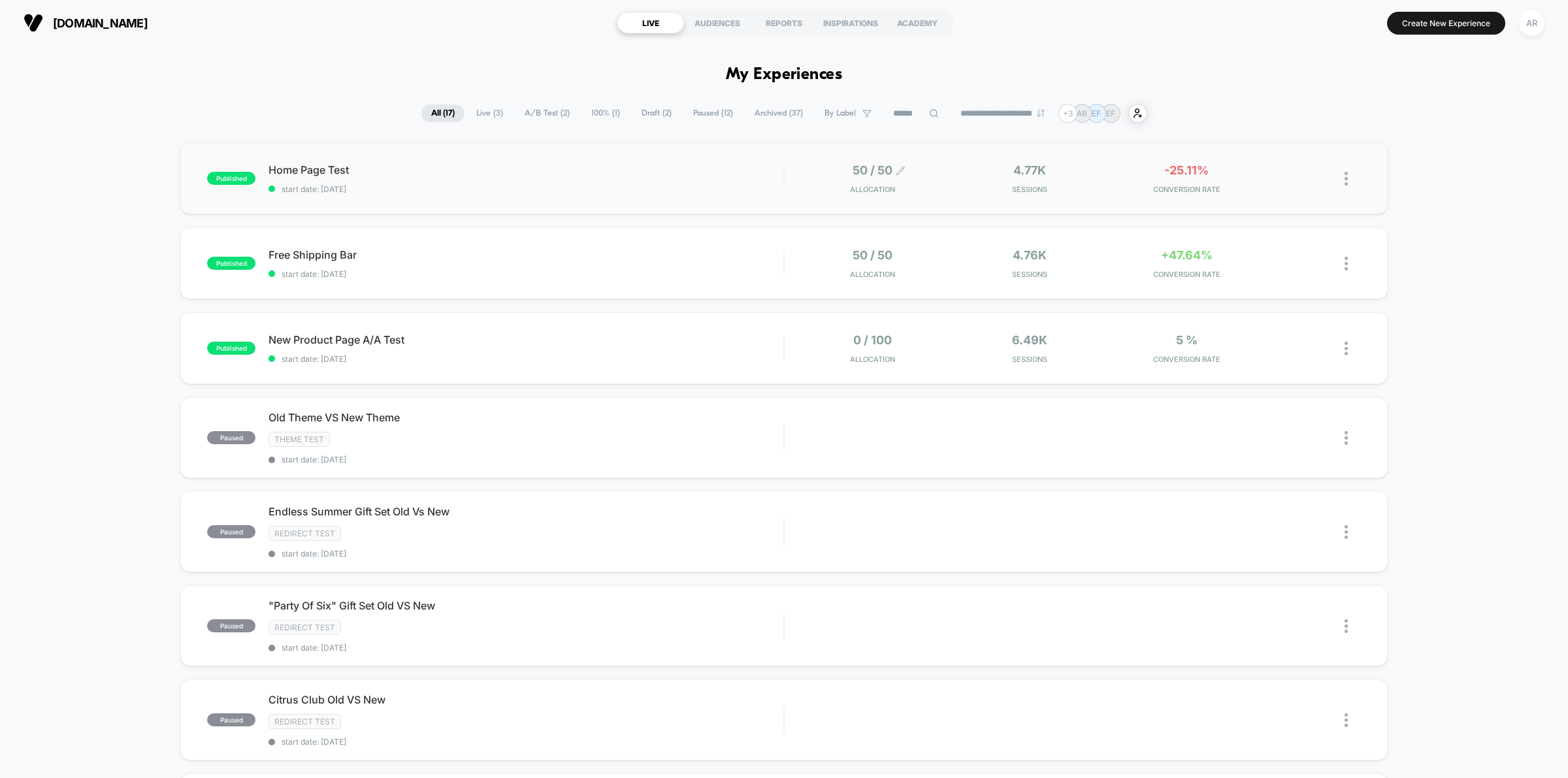
click at [864, 170] on span "50 / 50" at bounding box center [872, 170] width 40 height 14
click at [665, 176] on div "Home Page Test Click to edit experience details Click to edit experience detail…" at bounding box center [526, 179] width 515 height 31
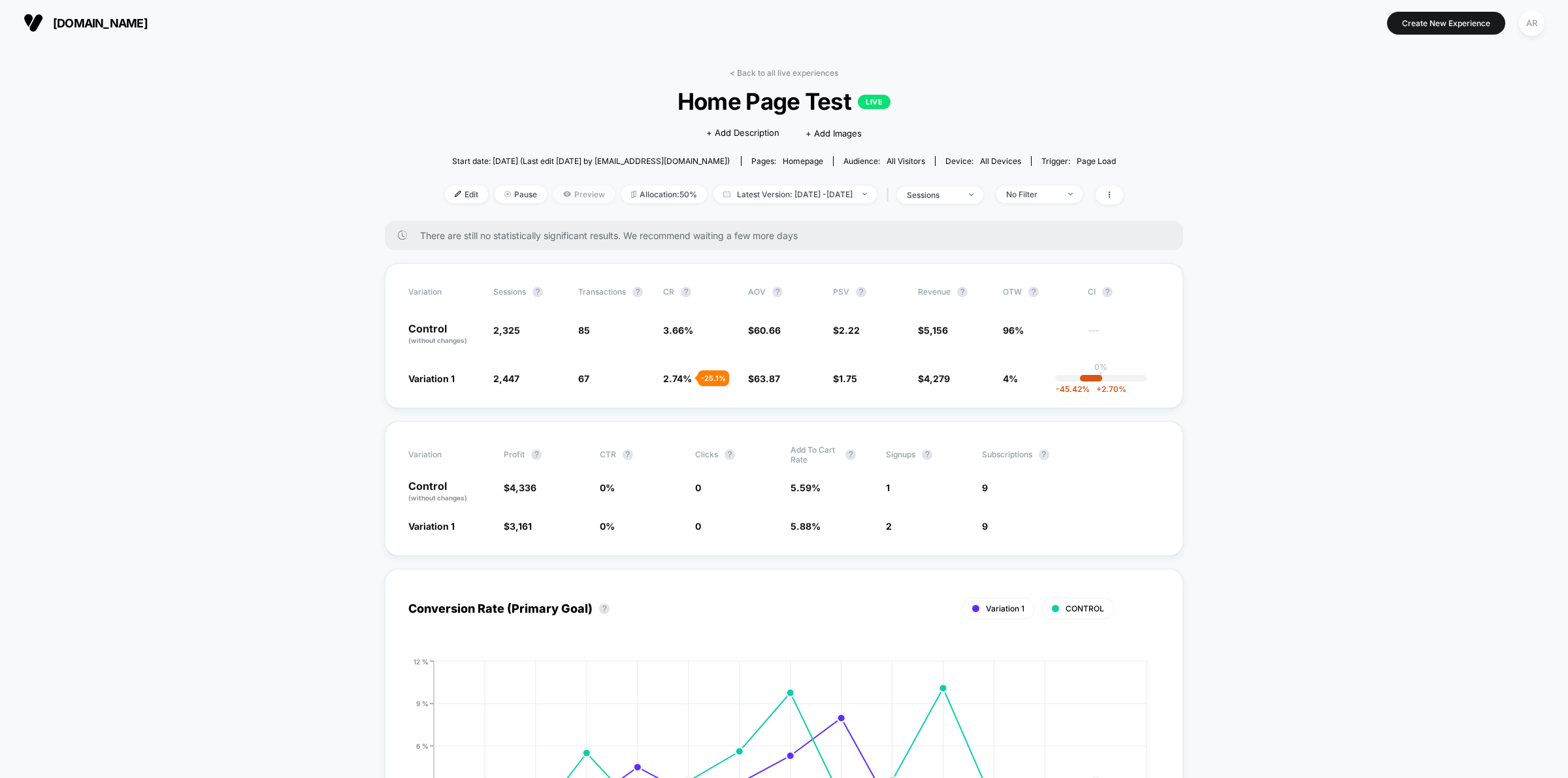
click at [565, 193] on span "Preview" at bounding box center [584, 194] width 61 height 18
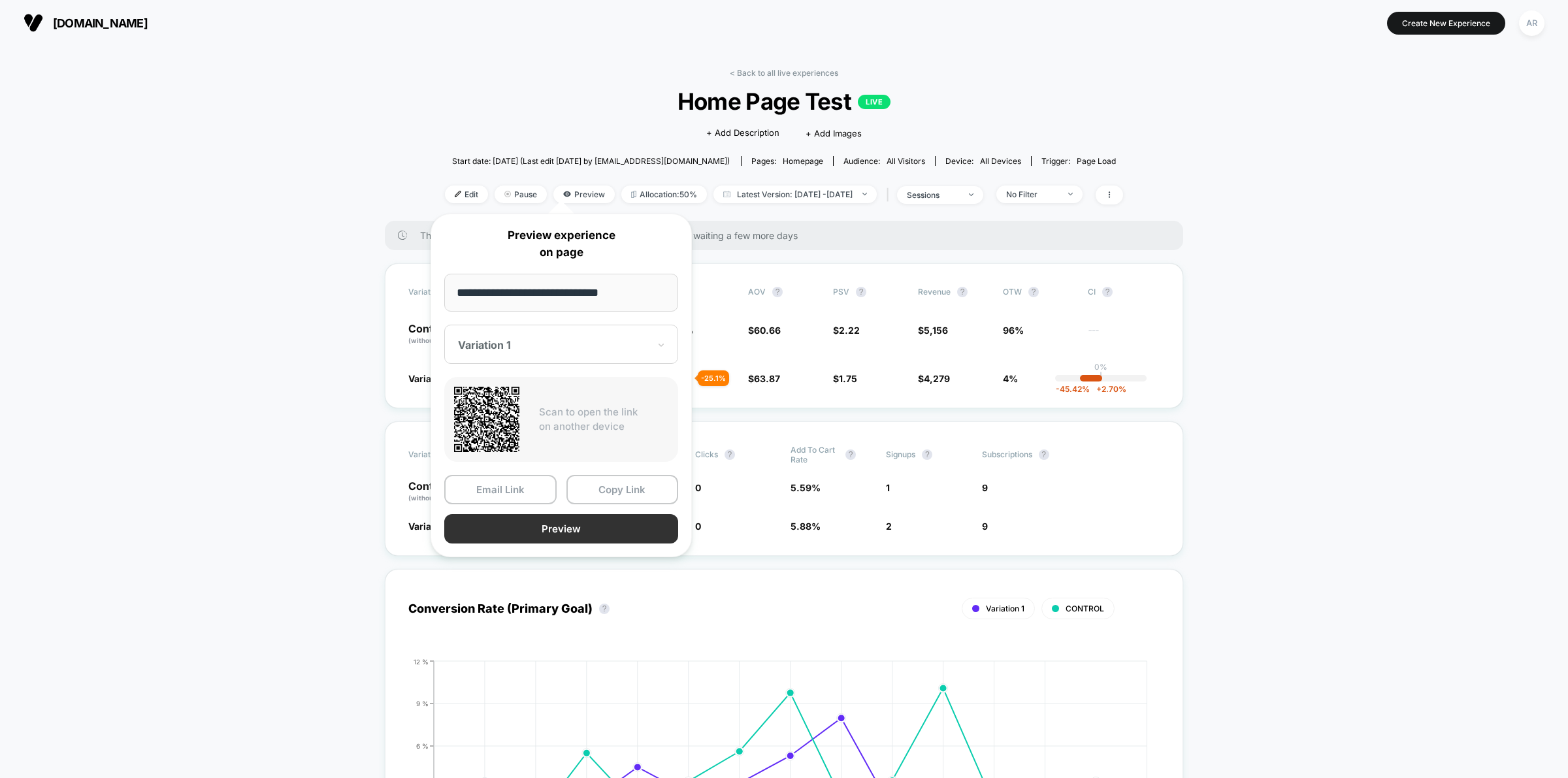
click at [580, 525] on button "Preview" at bounding box center [561, 529] width 234 height 29
